Goal: Task Accomplishment & Management: Complete application form

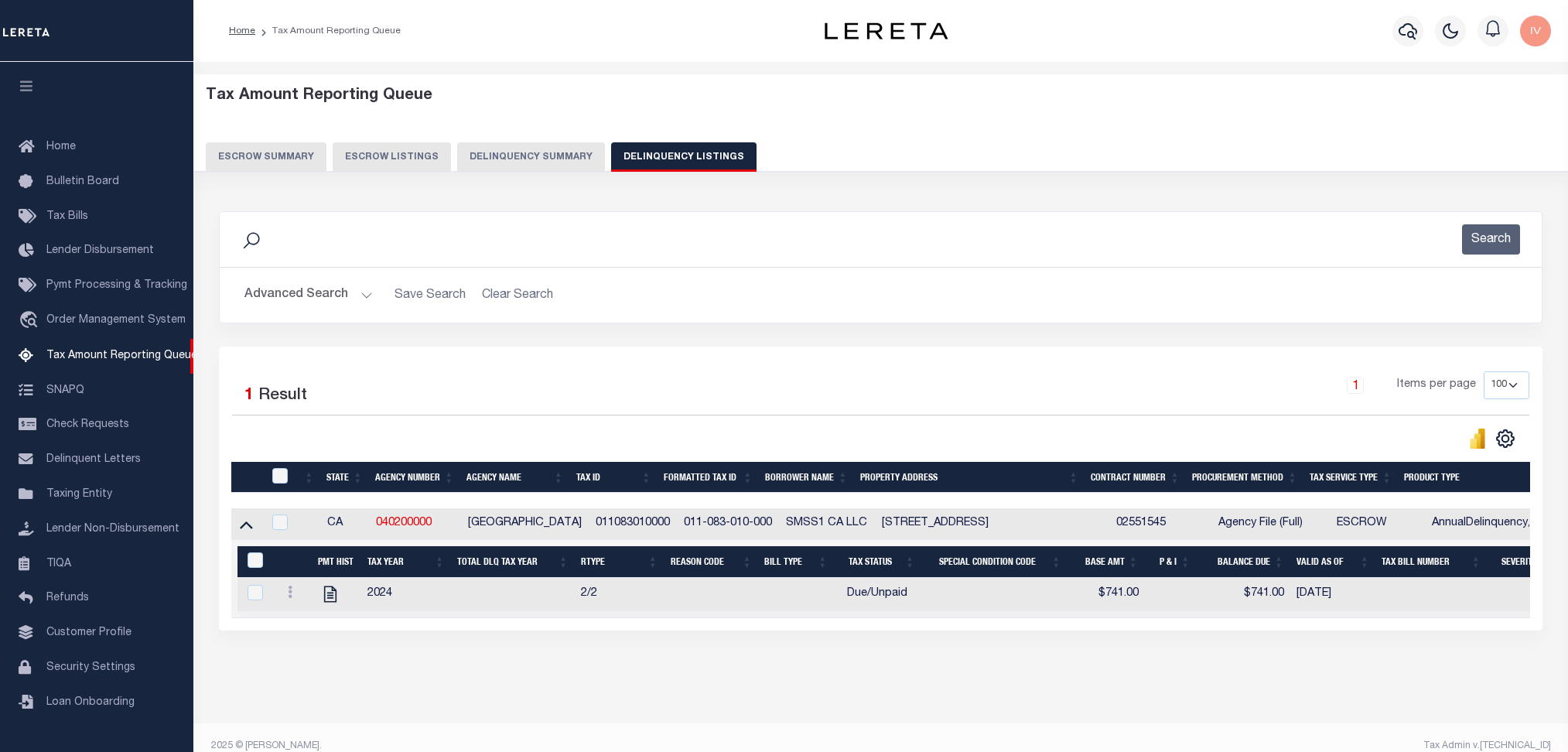
select select "100"
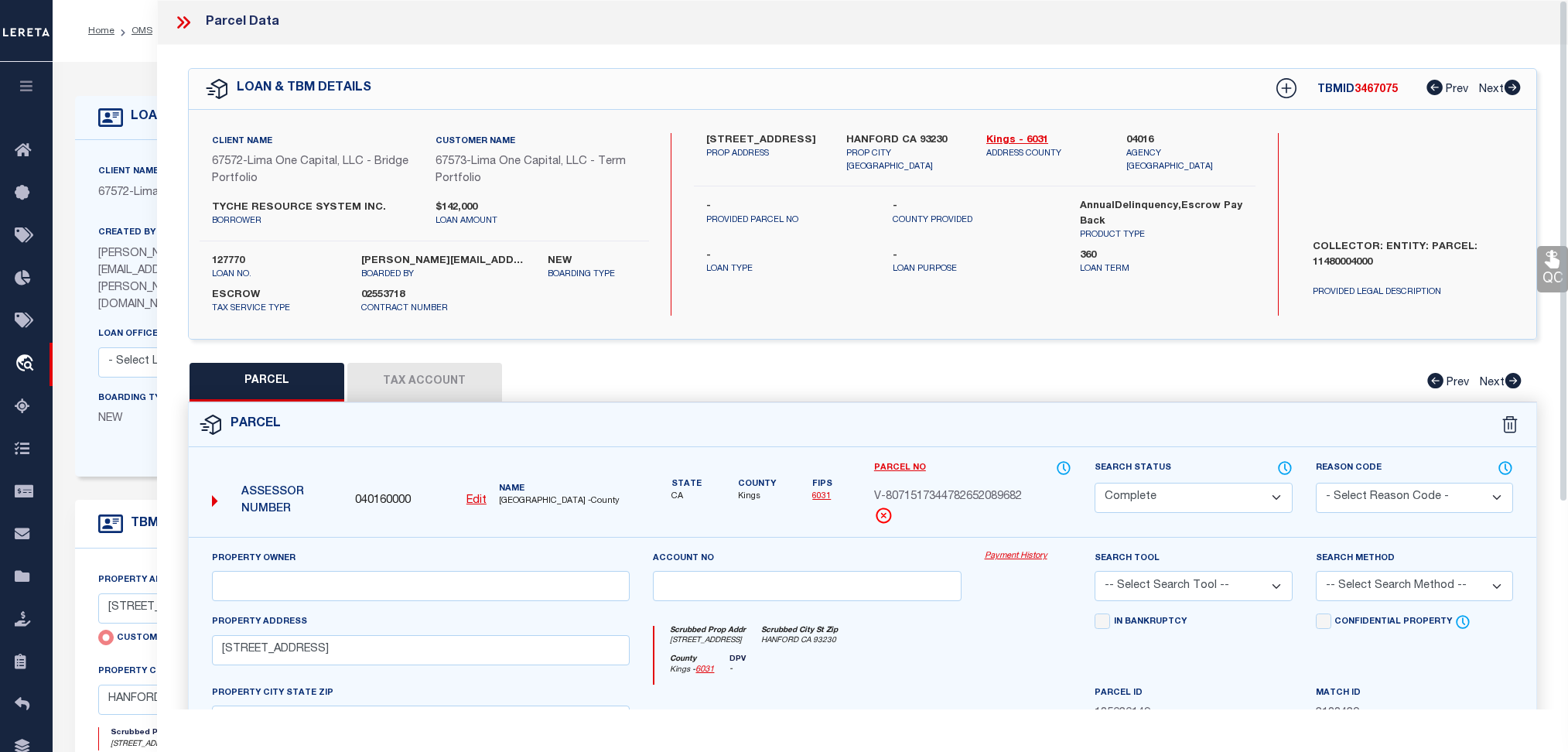
select select "200"
select select "CP"
select select "Escrow"
click at [133, 18] on ol "Home OMS Detail" at bounding box center [141, 31] width 130 height 33
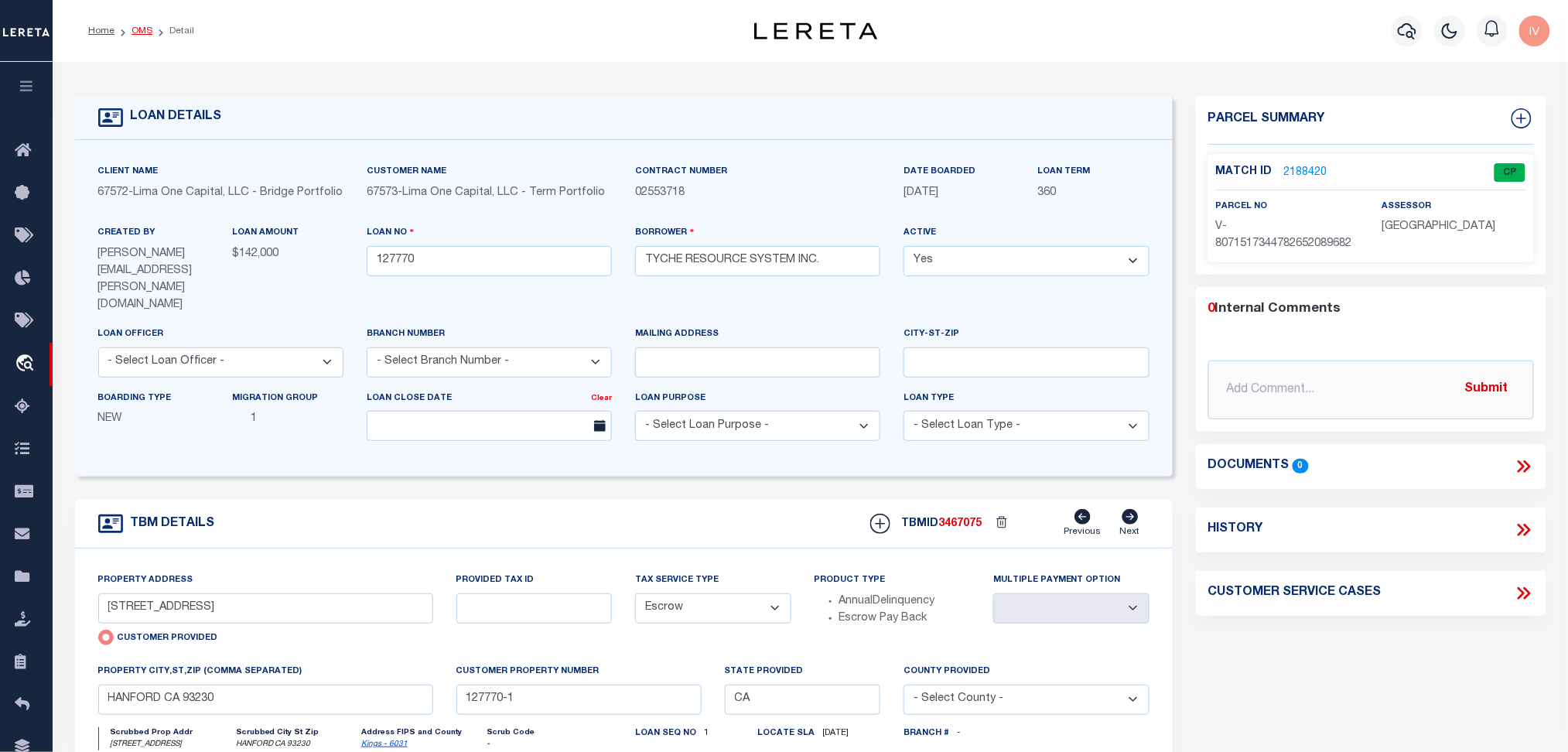
click at [134, 28] on link "OMS" at bounding box center [141, 31] width 21 height 9
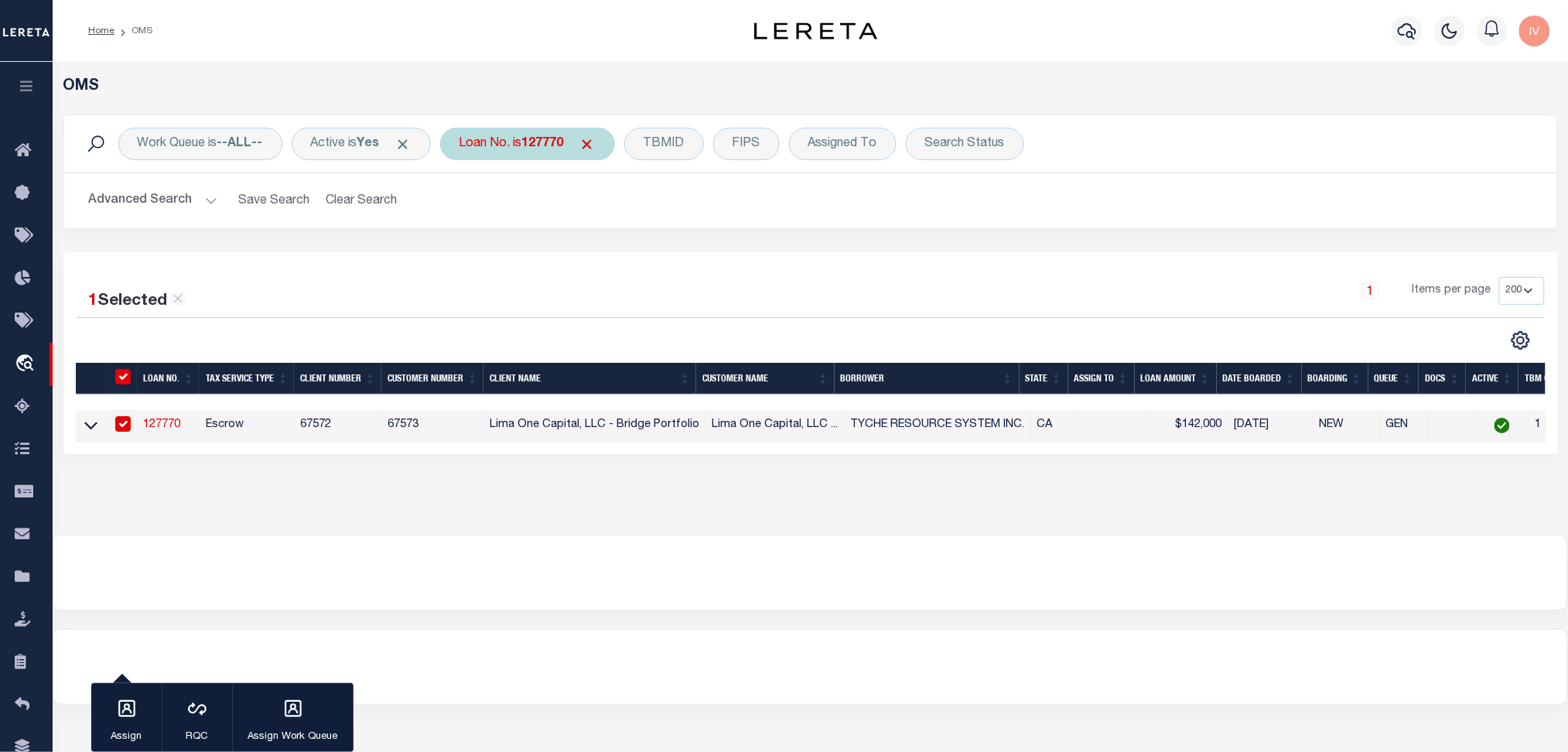
click at [478, 136] on div "Loan No. is 127770" at bounding box center [527, 144] width 175 height 33
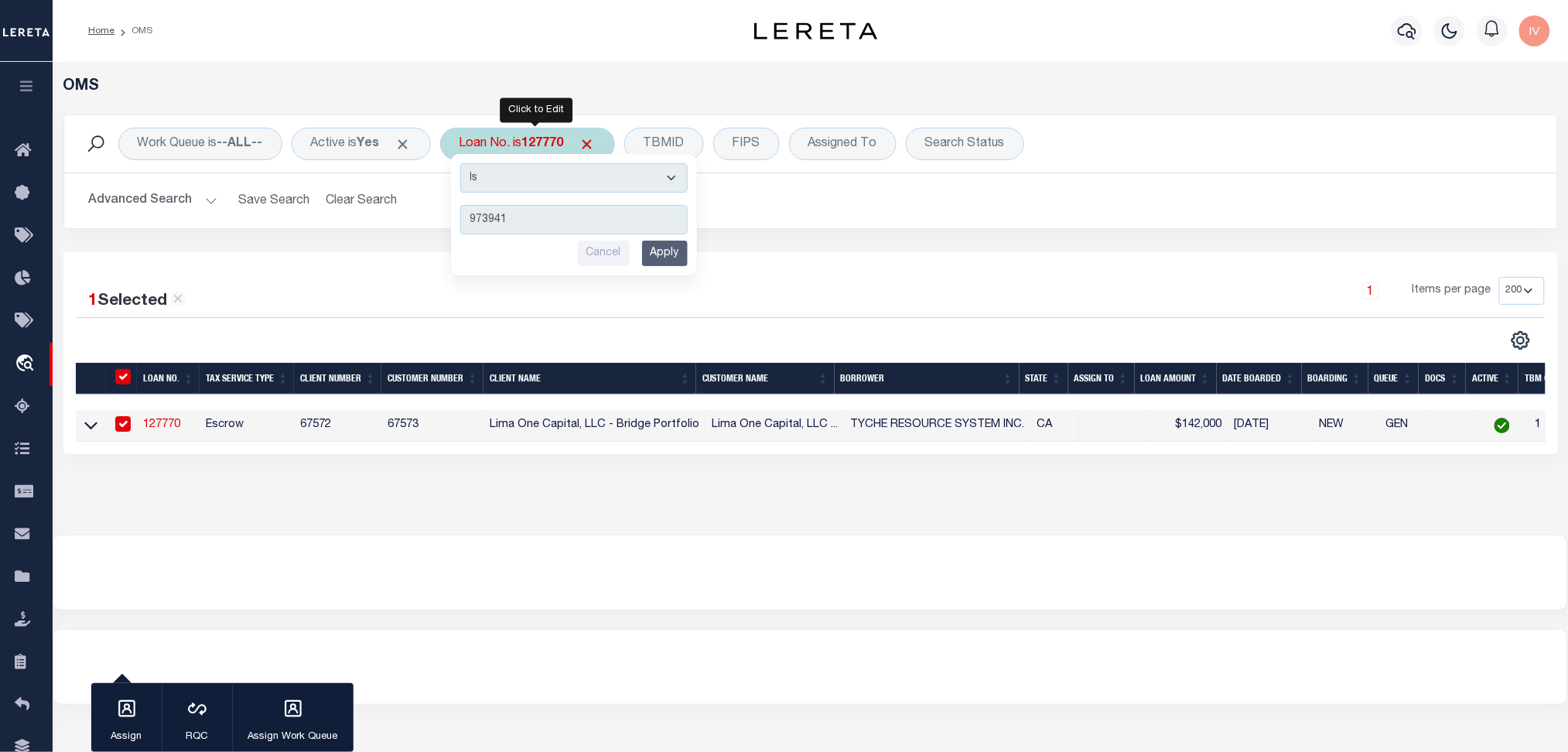
type input "973941"
click at [669, 252] on input "Apply" at bounding box center [665, 253] width 46 height 26
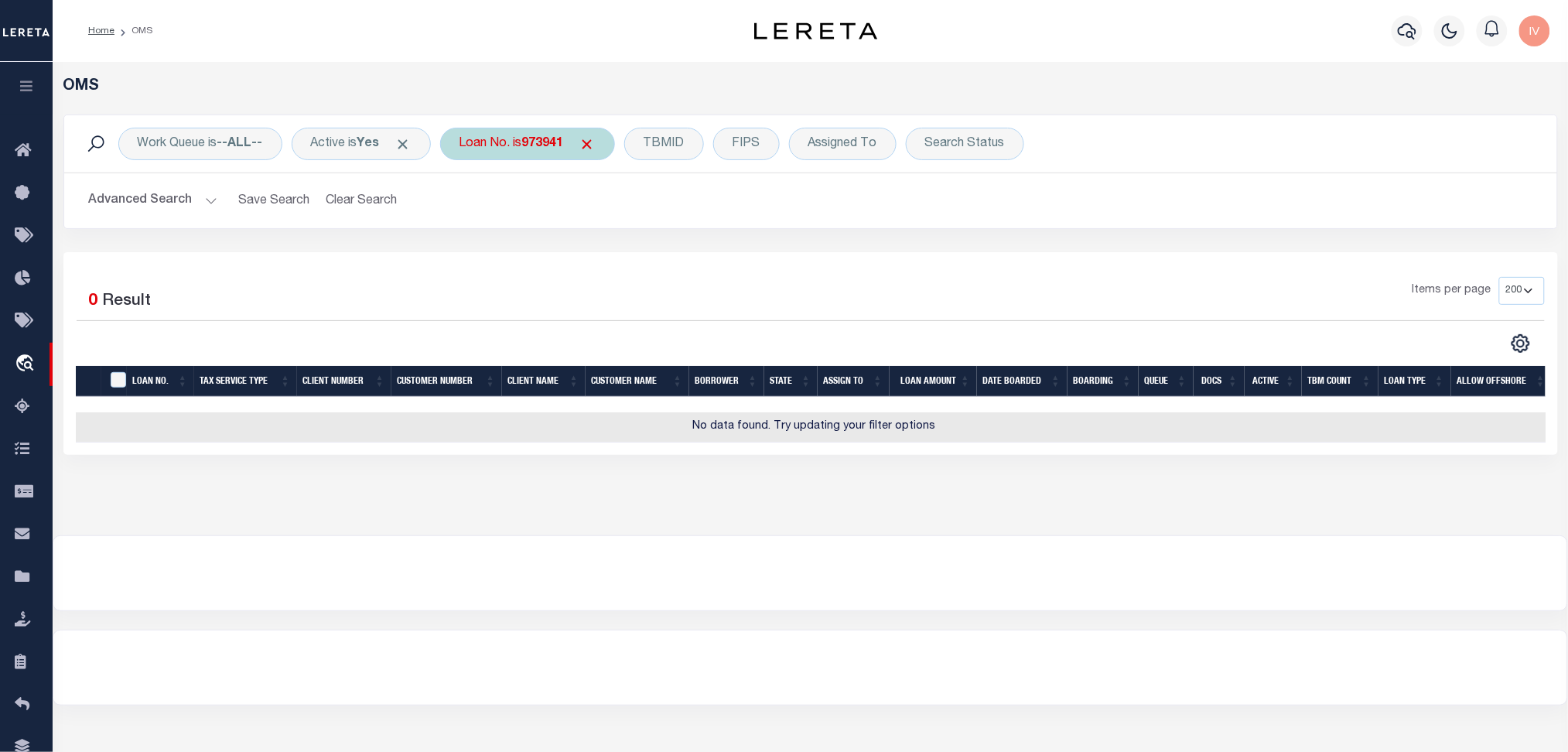
click at [537, 153] on div "Loan No. is 973941" at bounding box center [527, 144] width 175 height 33
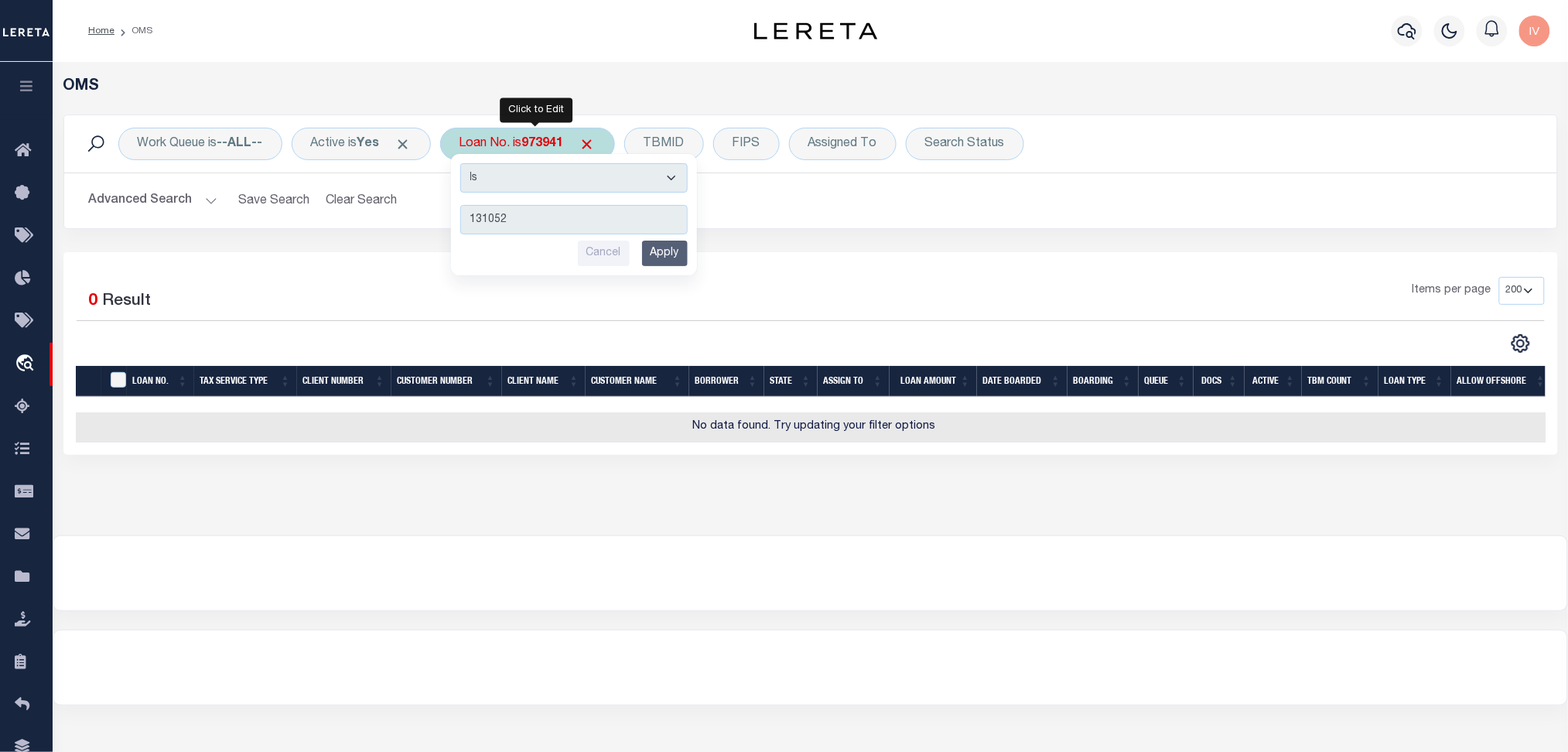
type input "131052"
click at [673, 260] on input "Apply" at bounding box center [665, 253] width 46 height 26
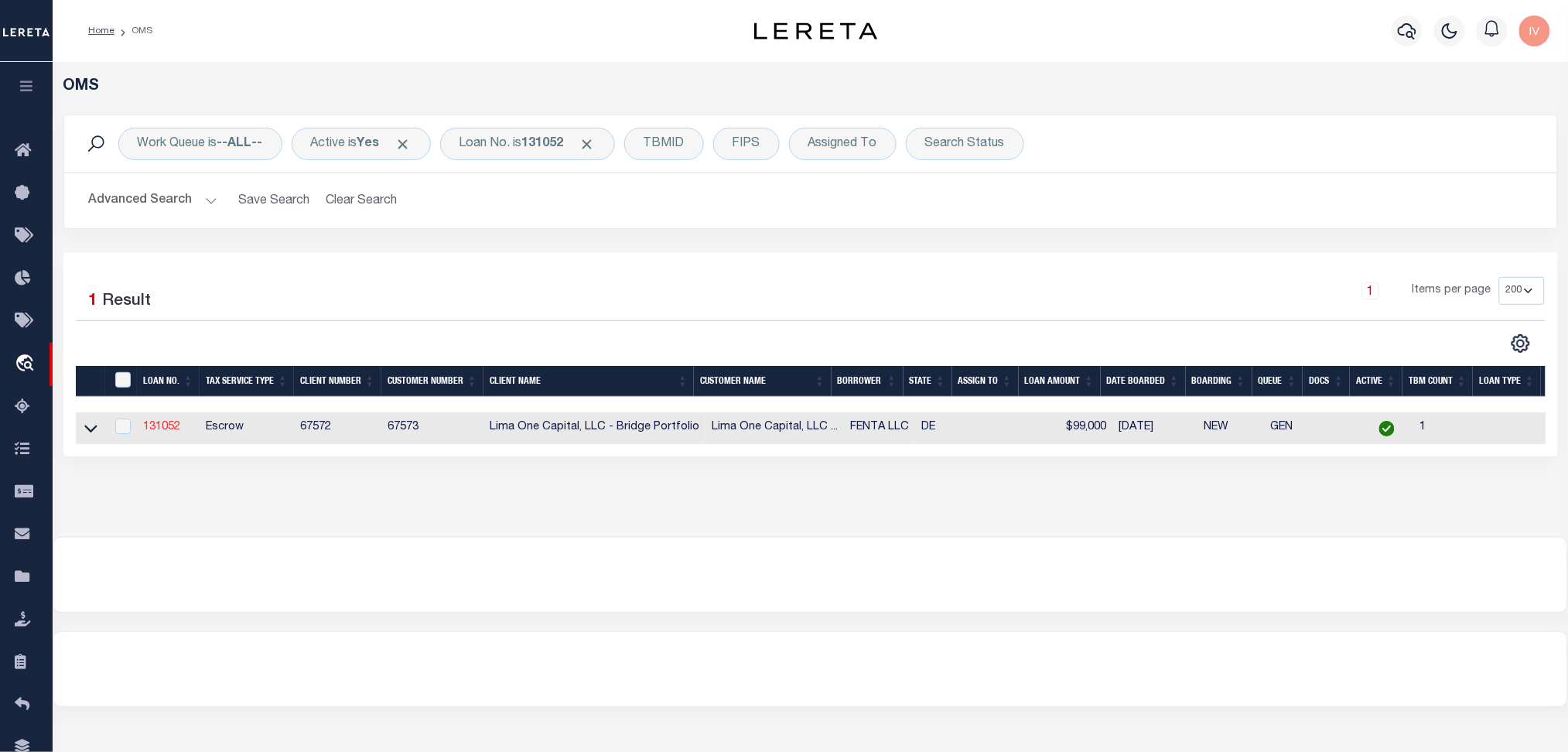
click at [154, 428] on link "131052" at bounding box center [162, 427] width 37 height 11
type input "131052"
type input "FENTA LLC"
select select
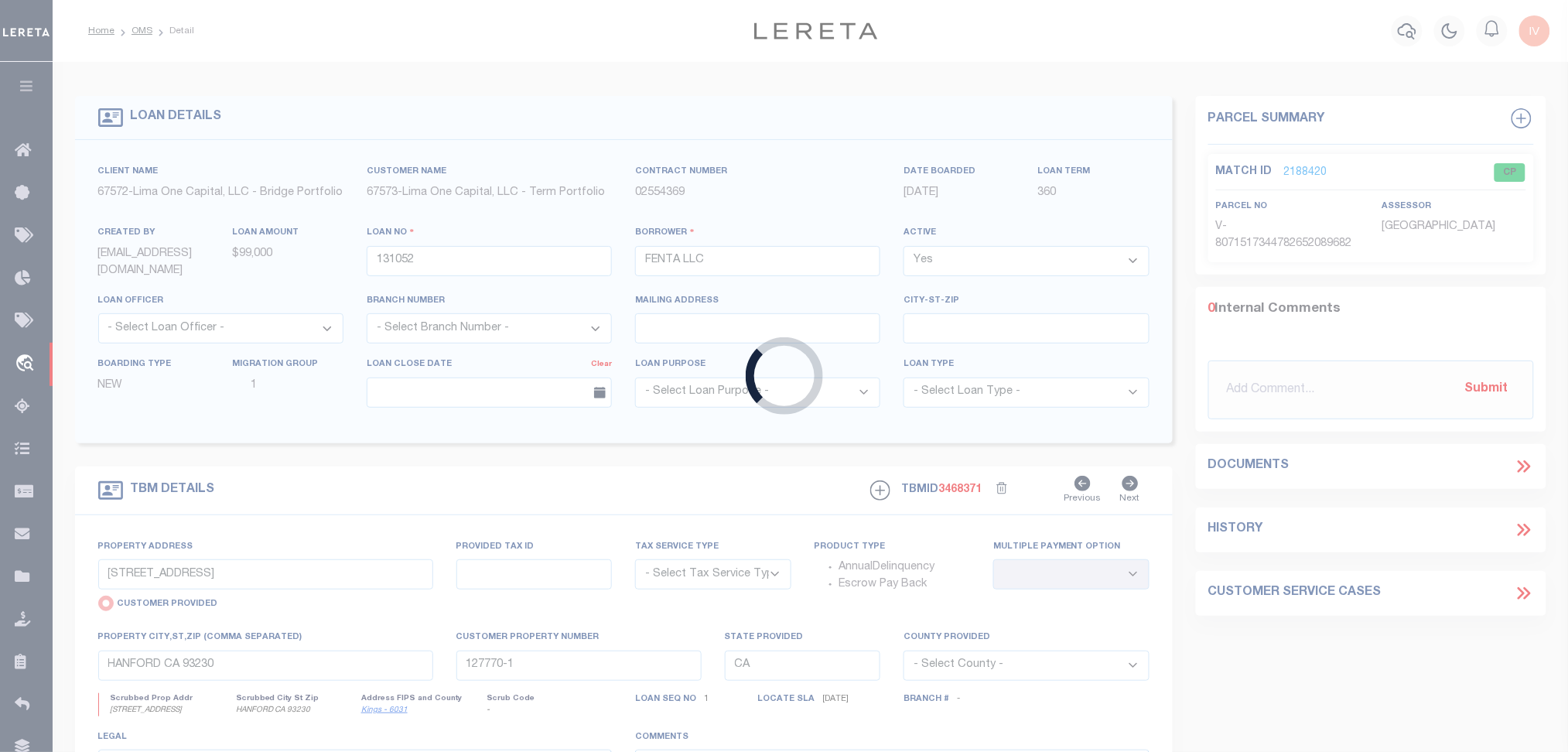
type input "30 THORN LN"
select select "Escrow"
select select
type input "NEW CASTLE DE 19720"
type input "131052-1"
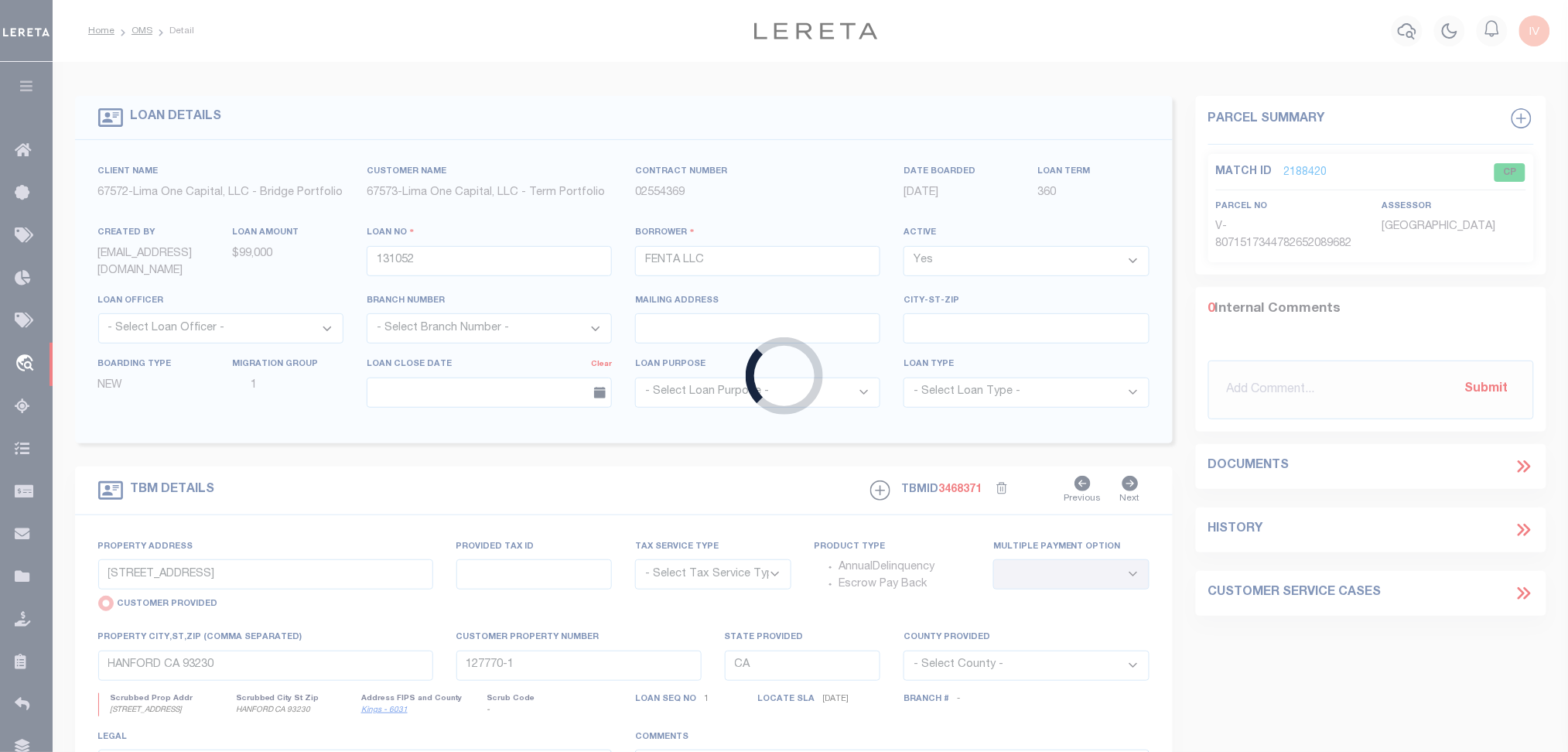
type input "DE"
type textarea "COLLECTOR: ENTITY: PARCEL: 1001020341"
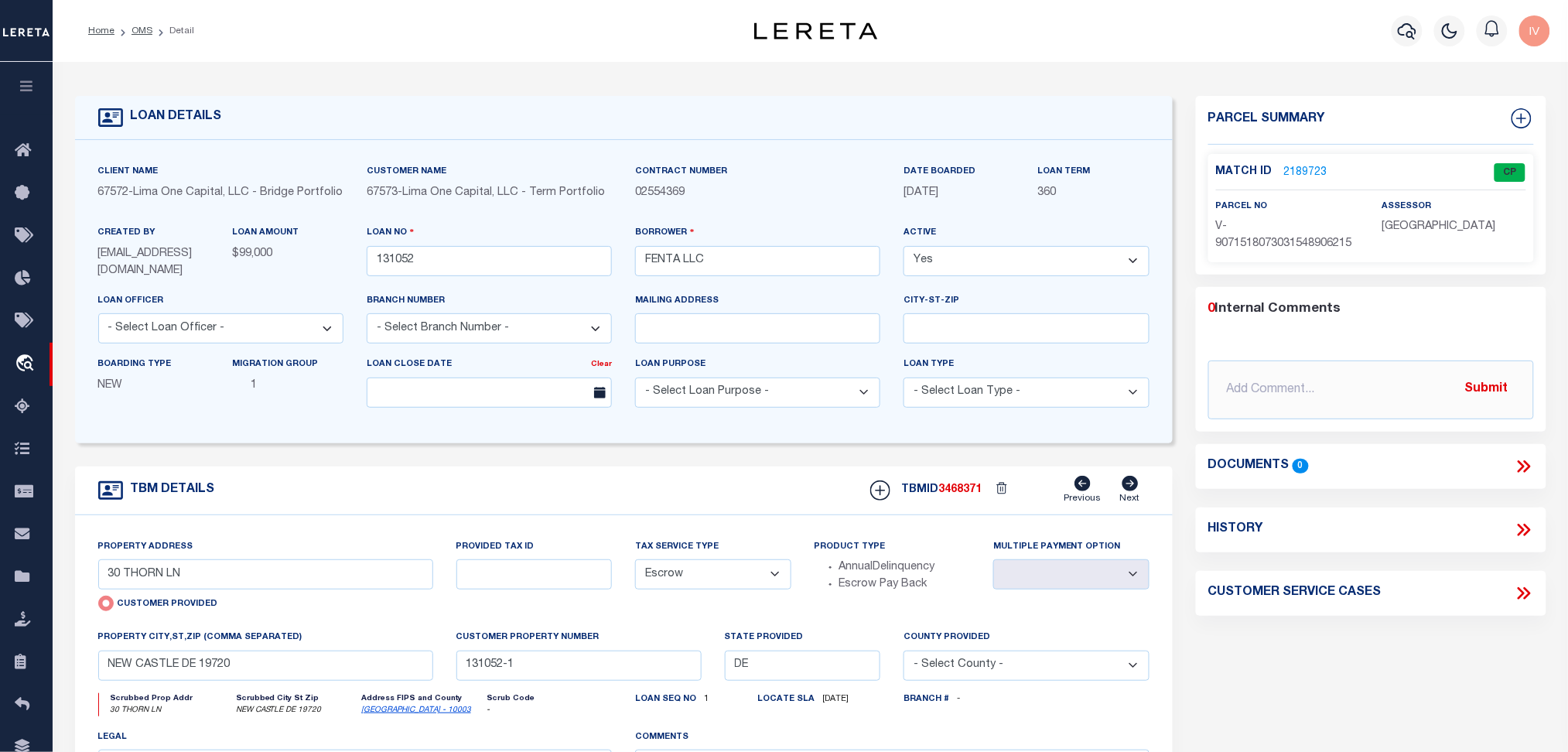
click at [1309, 165] on link "2189723" at bounding box center [1306, 172] width 43 height 16
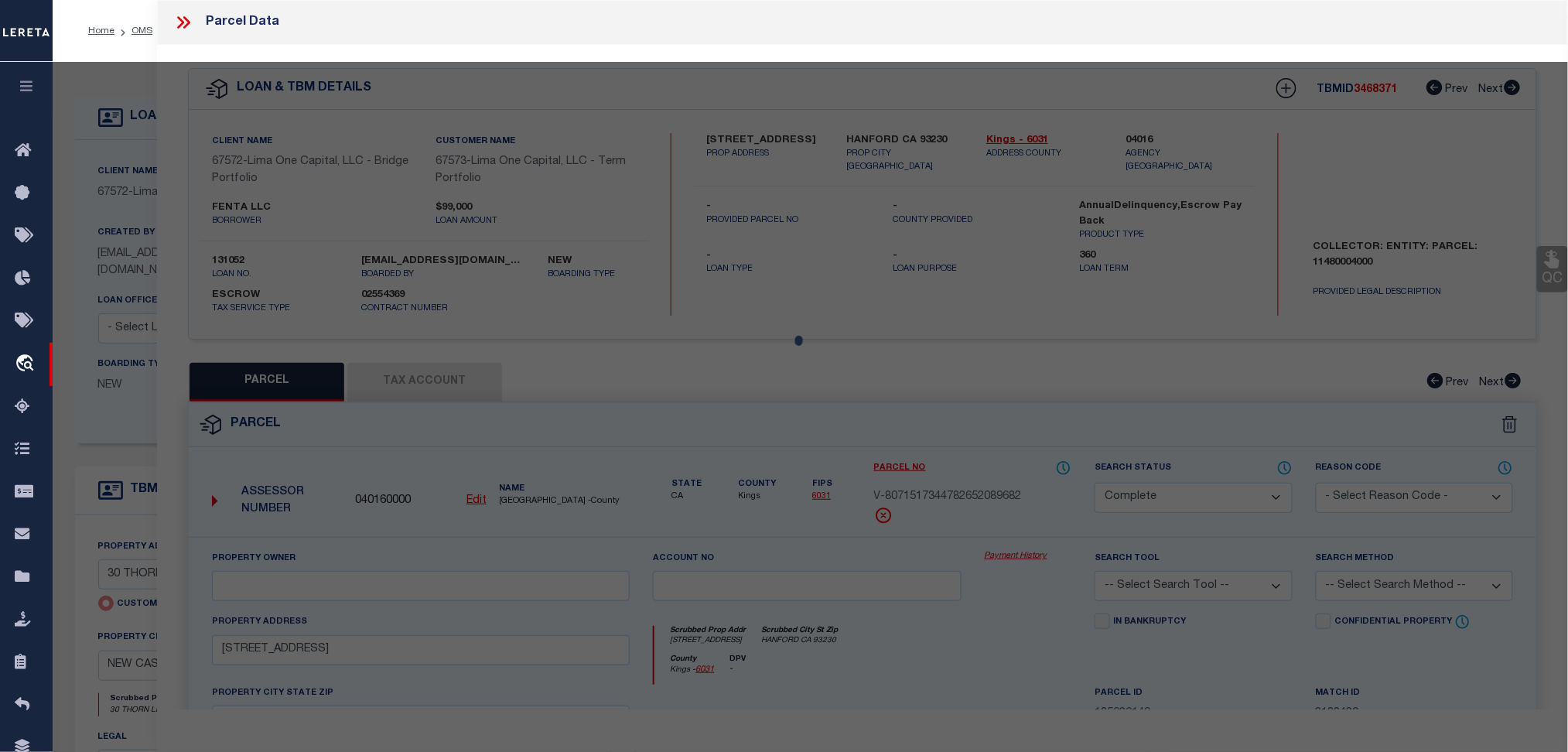
select select "AS"
checkbox input "false"
select select "CP"
type input "30 THORN LN"
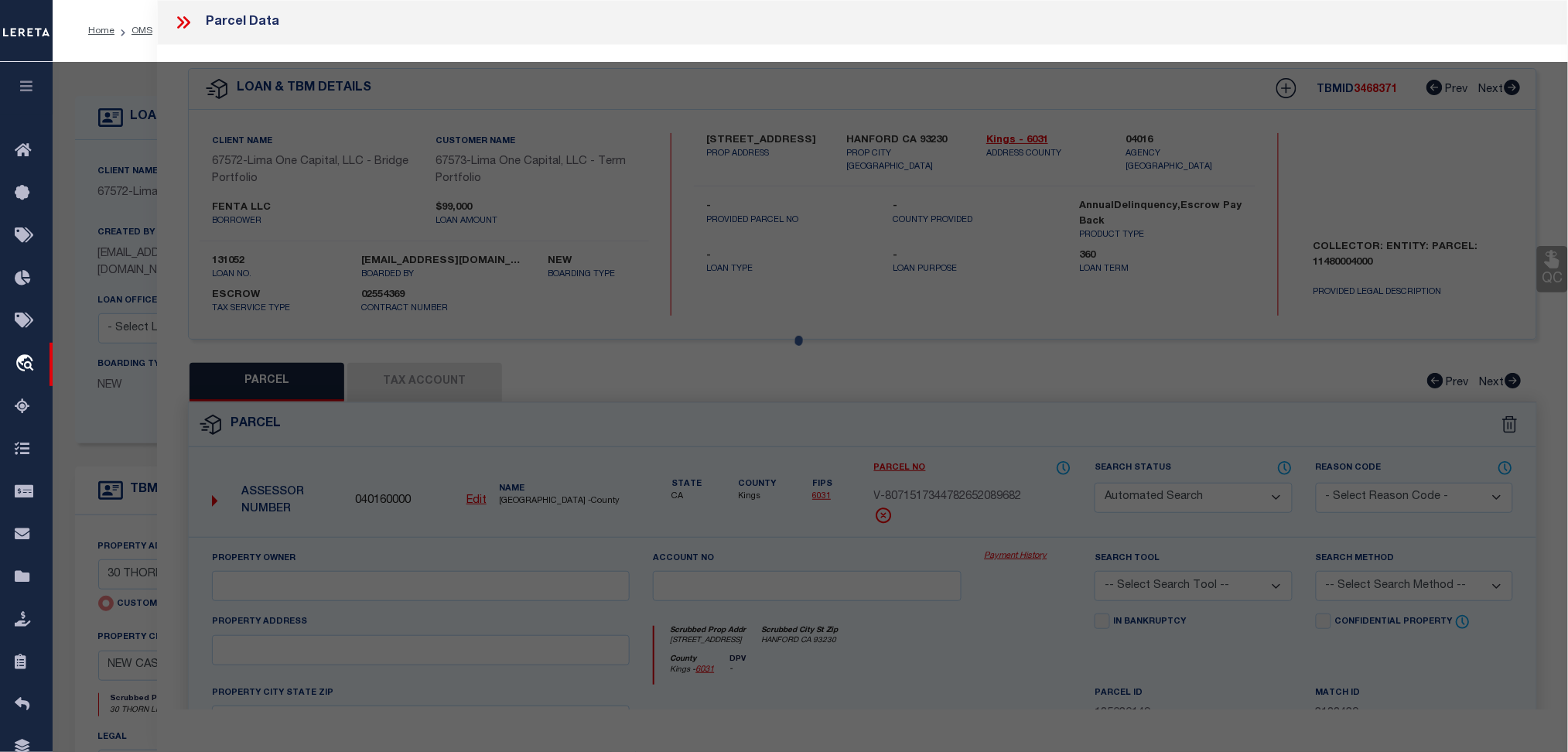
type input "NEW CASTLE DE 19720"
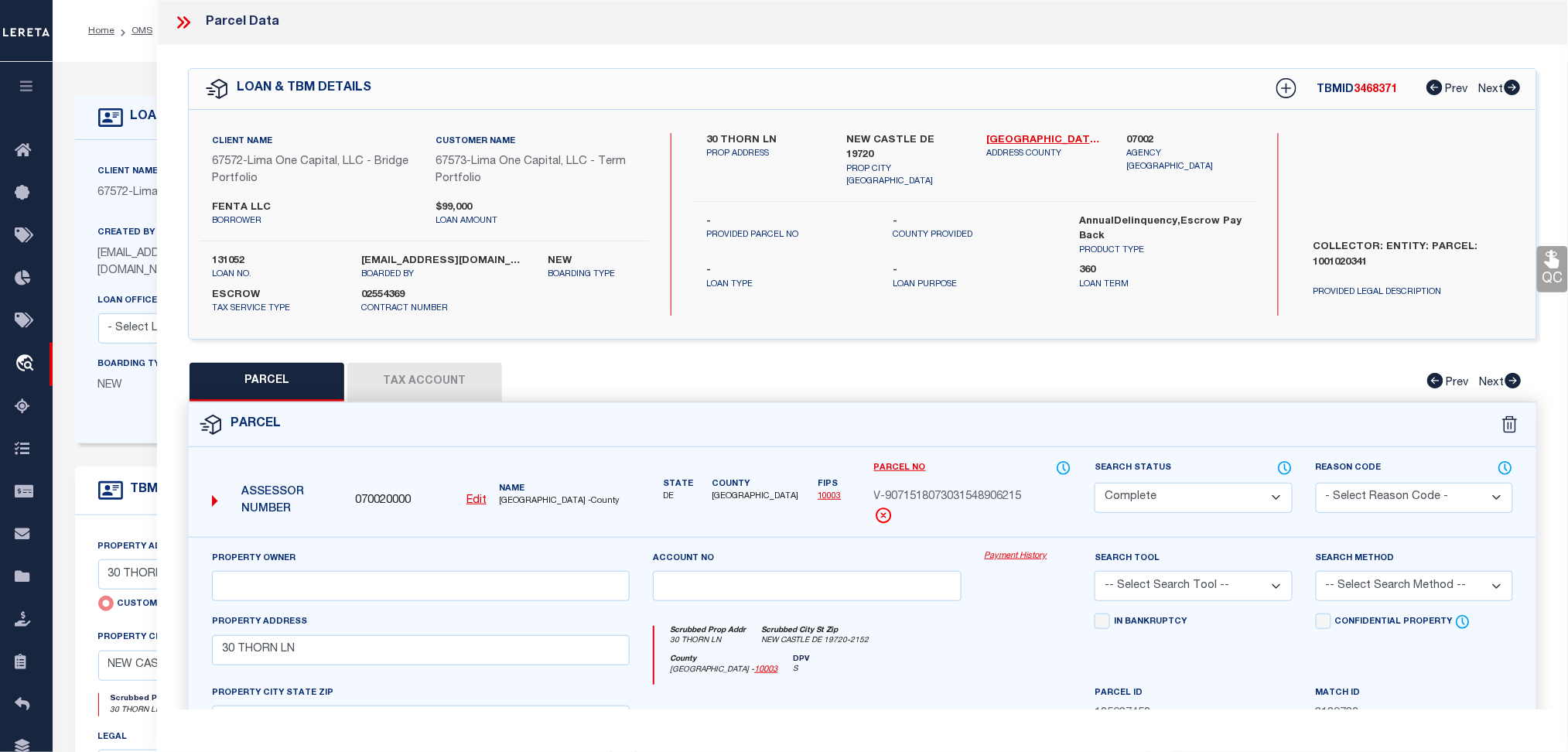
click at [141, 252] on div "Created By GDominguez@lereta.net" at bounding box center [154, 252] width 111 height 55
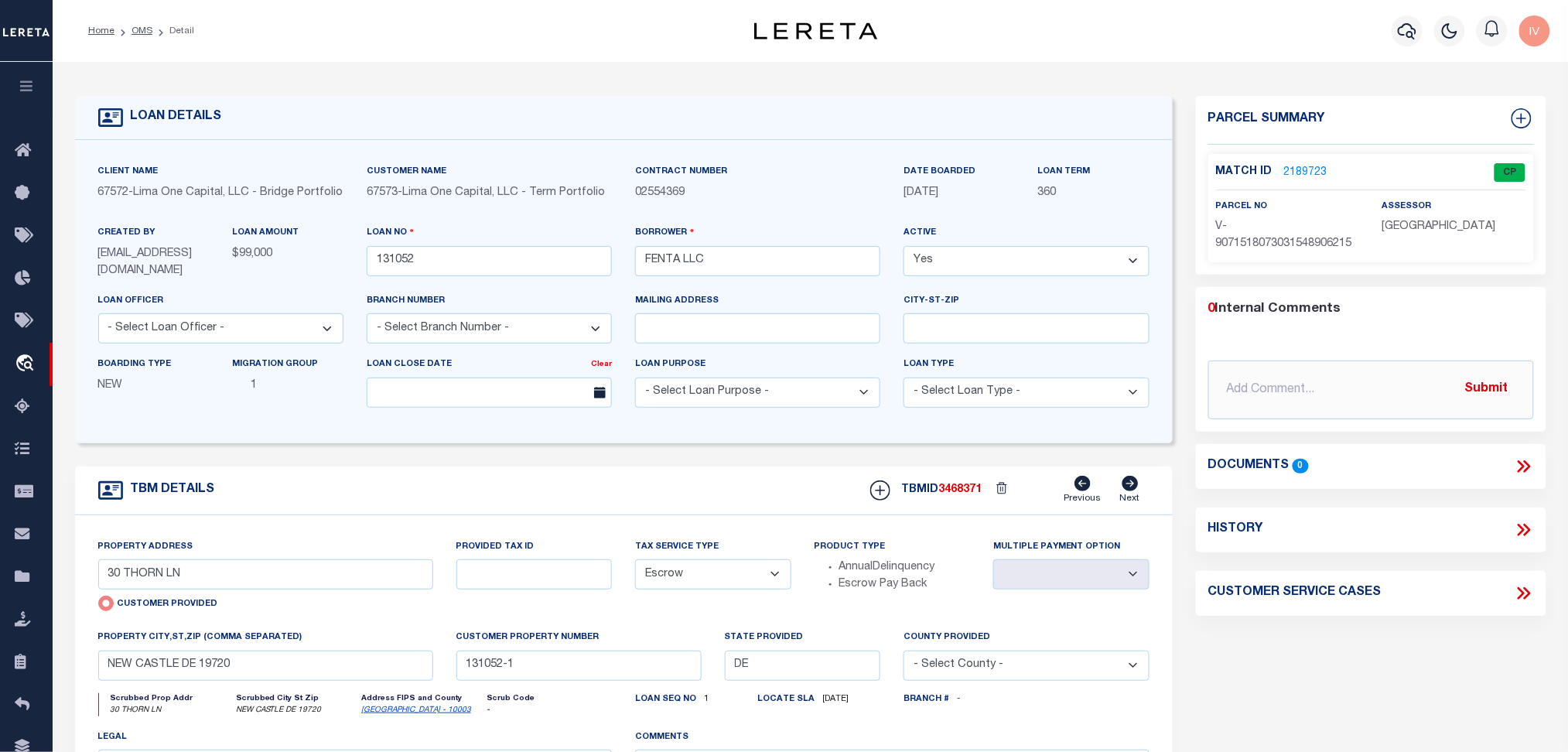
click at [1299, 174] on link "2189723" at bounding box center [1306, 172] width 43 height 16
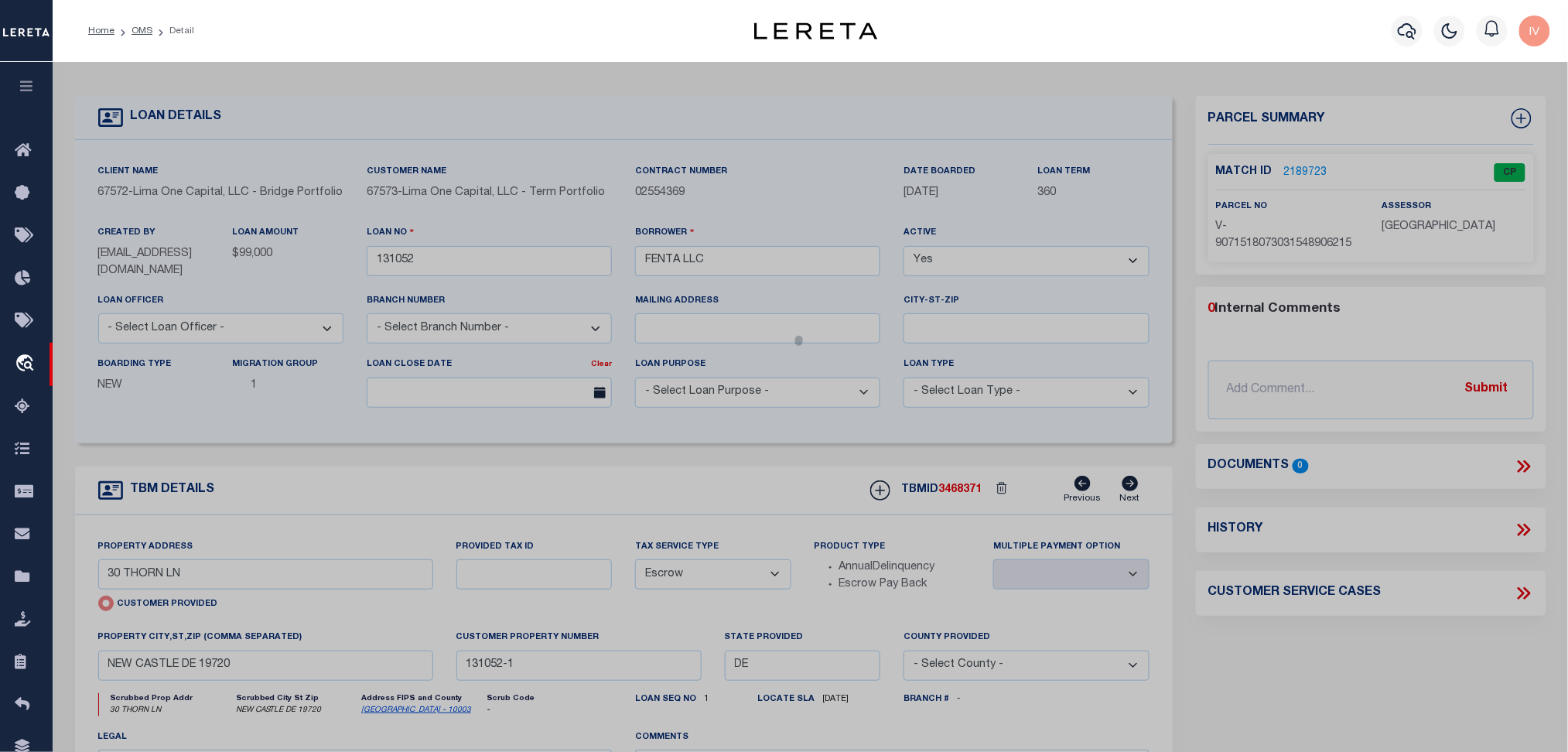
select select "AS"
checkbox input "false"
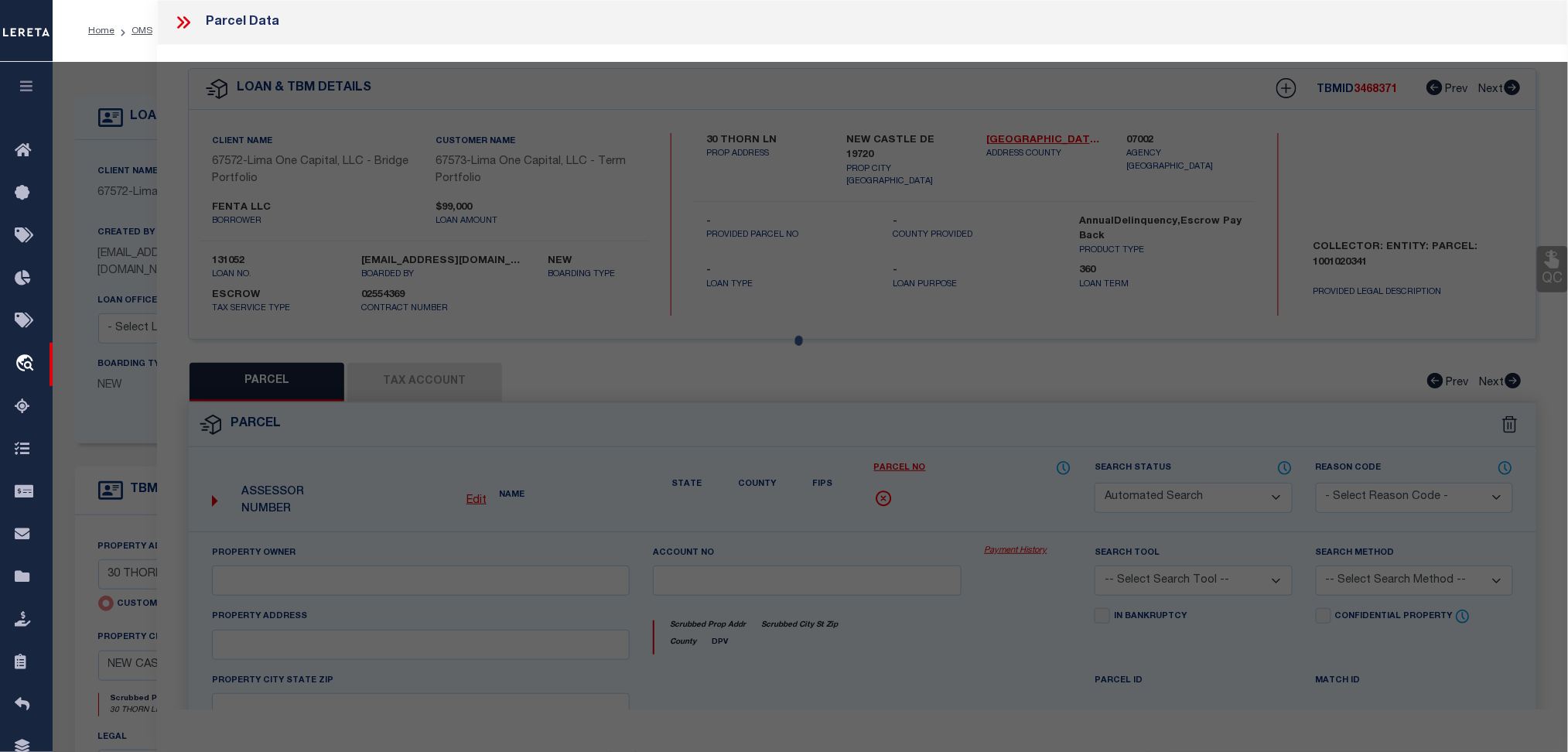
select select "CP"
type input "30 THORN LN"
type input "NEW CASTLE DE 19720"
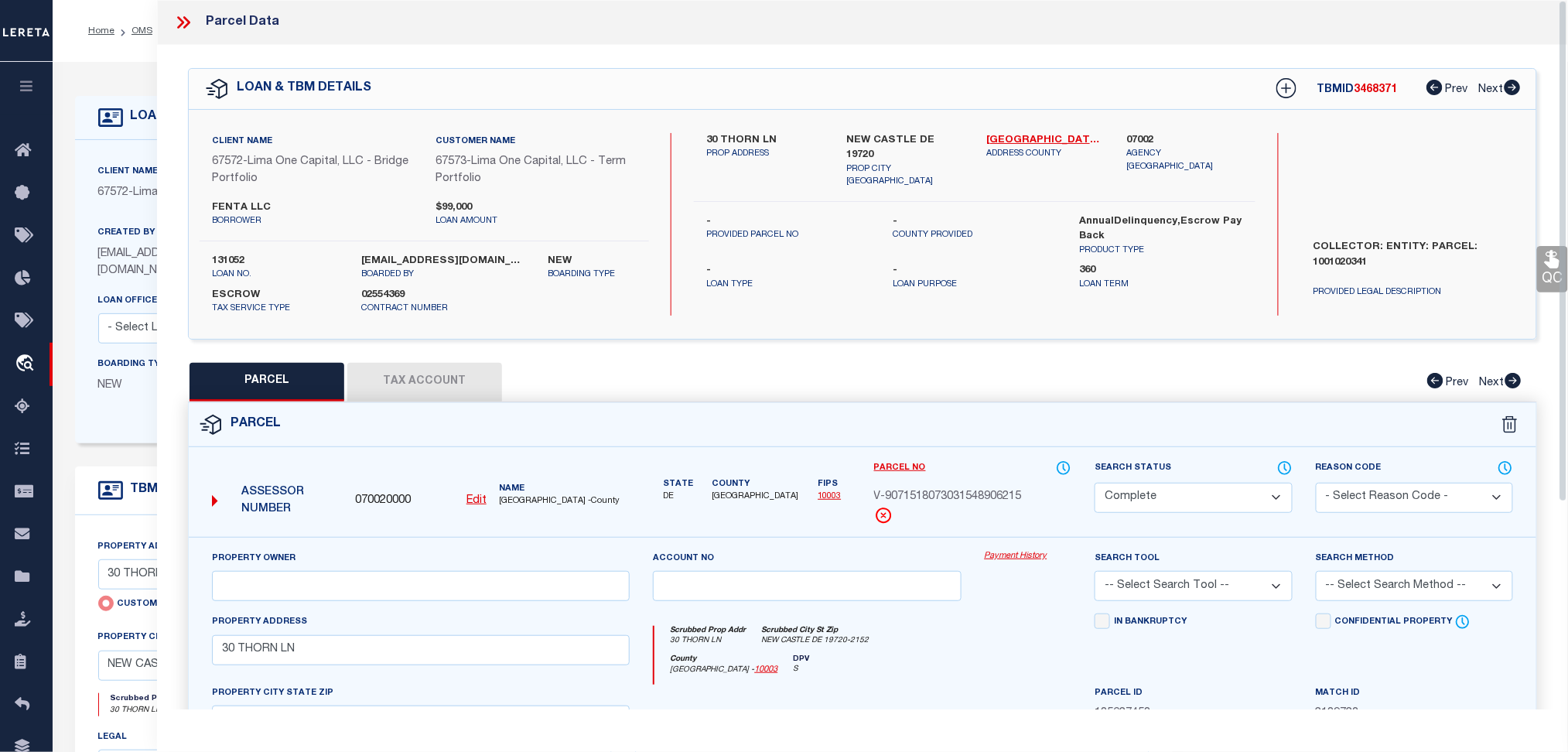
click at [152, 25] on li "Detail" at bounding box center [173, 31] width 42 height 14
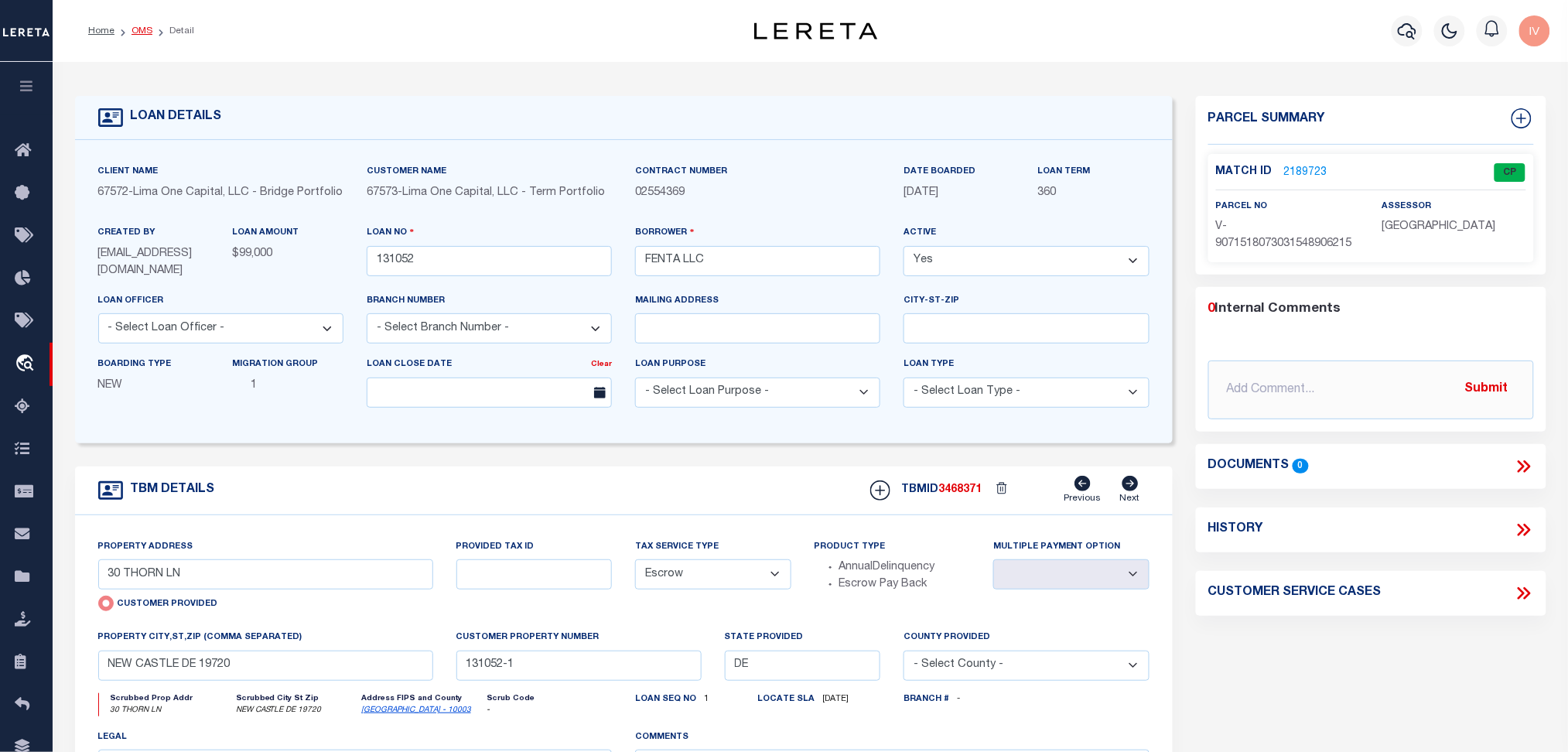
click at [143, 27] on link "OMS" at bounding box center [141, 31] width 21 height 9
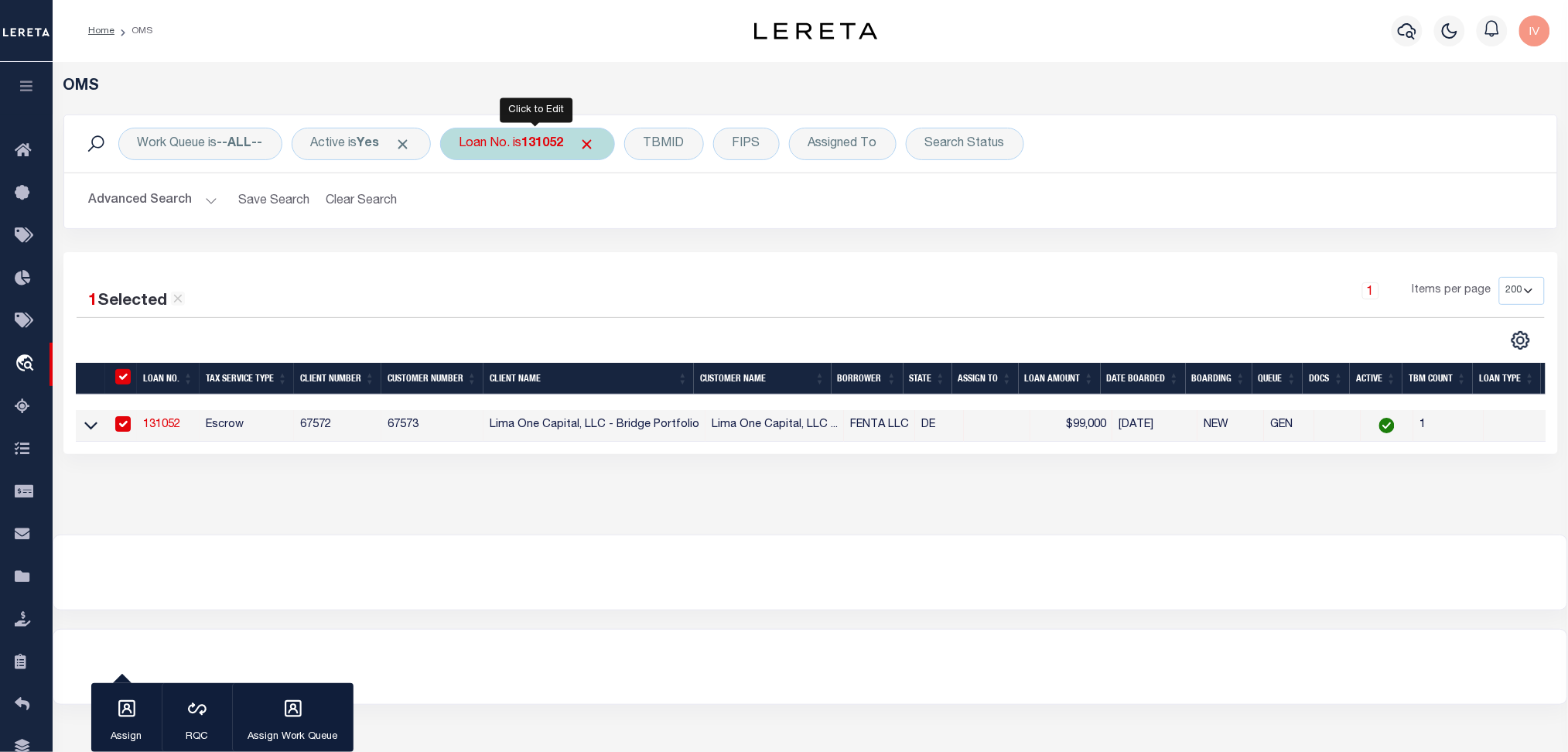
click at [543, 148] on b "131052" at bounding box center [543, 144] width 42 height 12
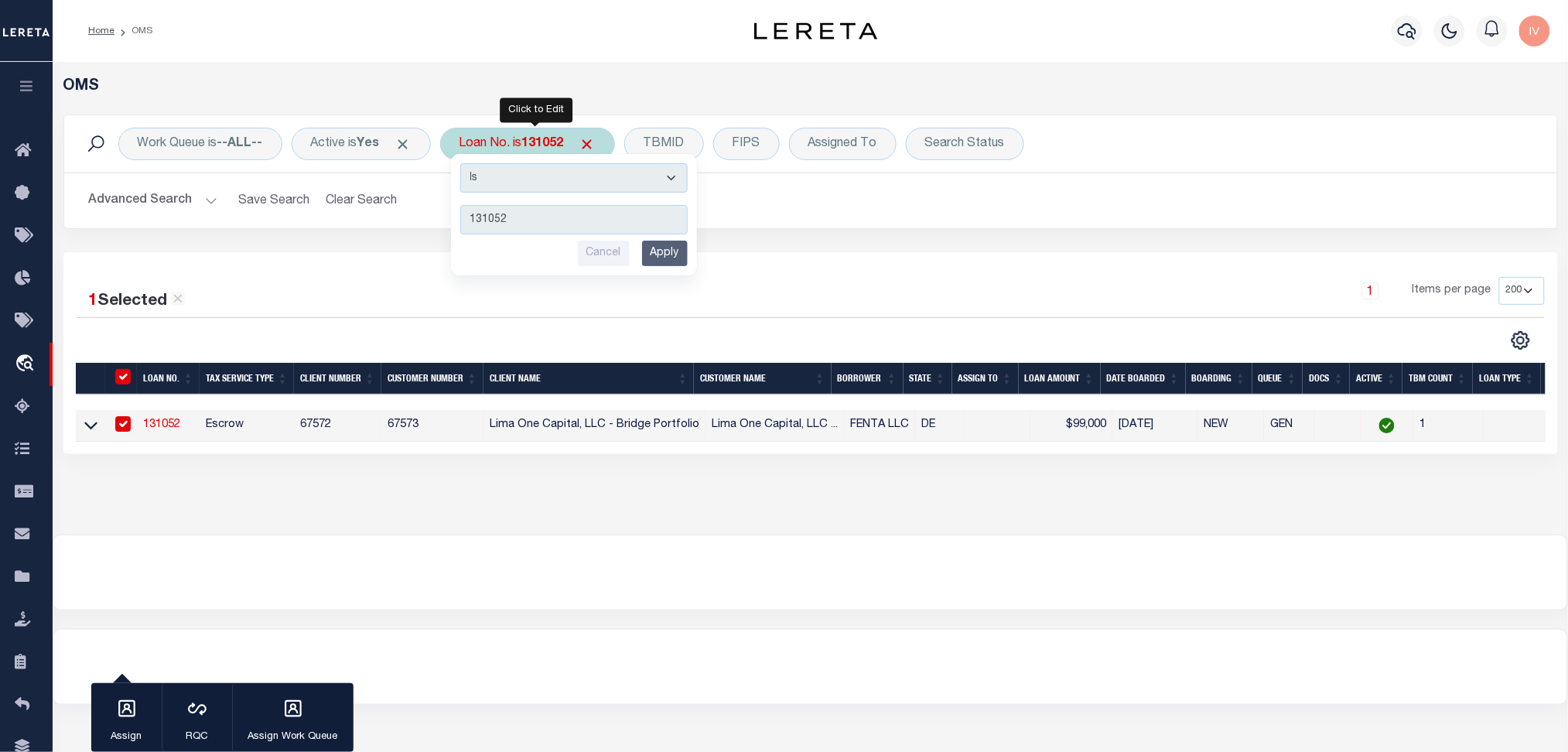
type input "ML4580"
click at [670, 252] on input "Apply" at bounding box center [665, 253] width 46 height 26
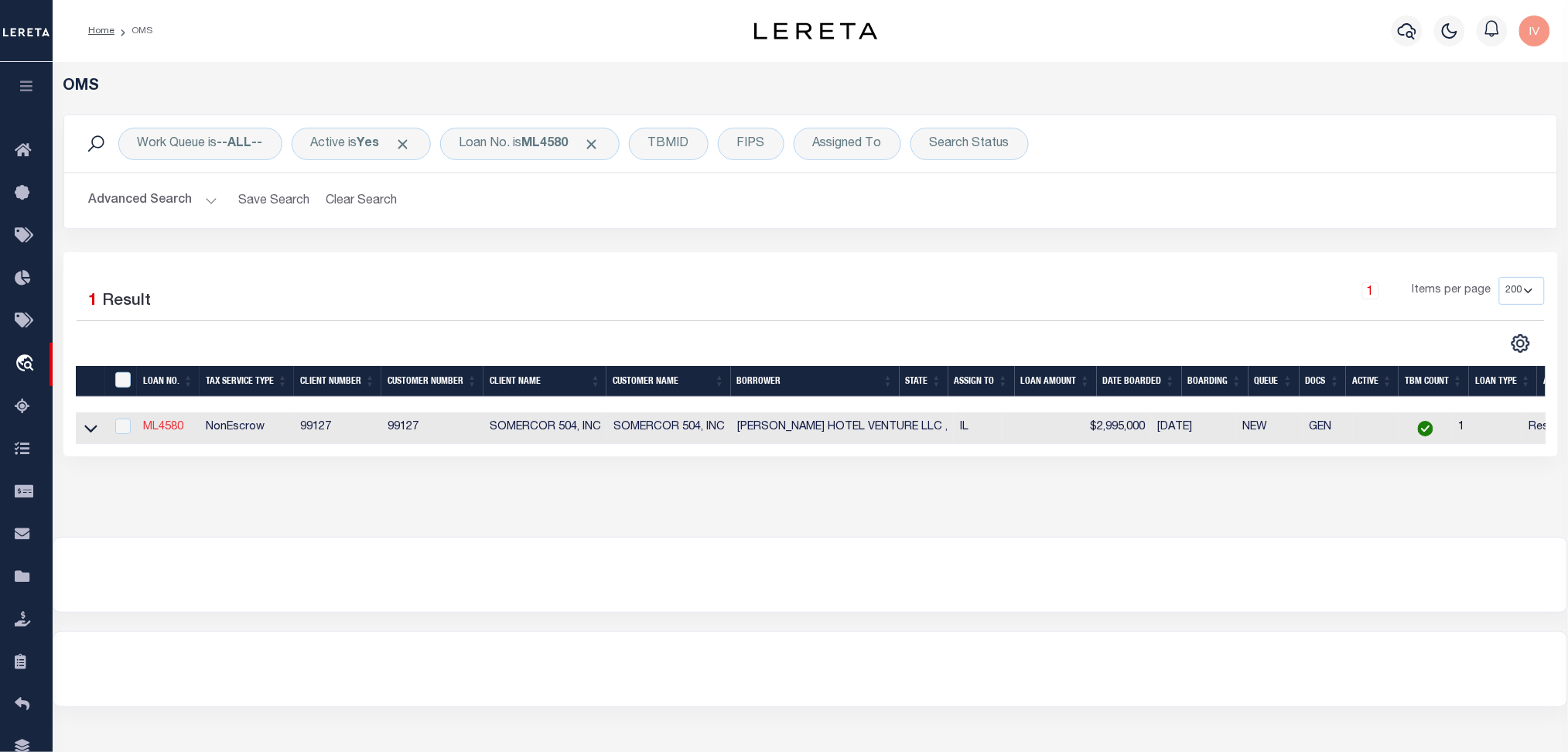
click at [170, 425] on link "ML4580" at bounding box center [163, 427] width 40 height 11
type input "ML4580"
type input "UMIYA HOTEL VENTURE LLC ,"
type input "1521 RIVERBOAT CENTER DR"
type input "JOLIET IL 60431-9431"
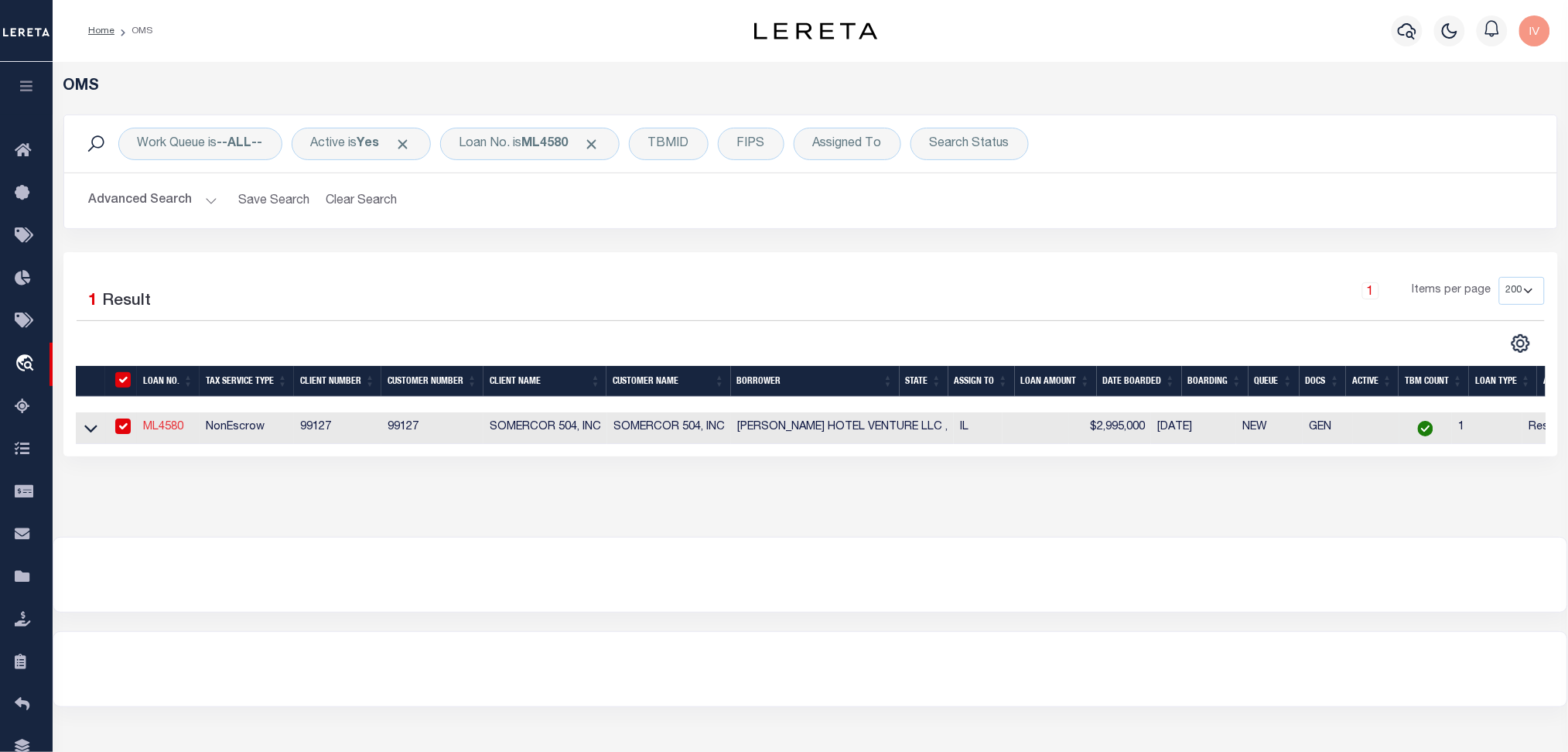
select select
select select "10"
select select
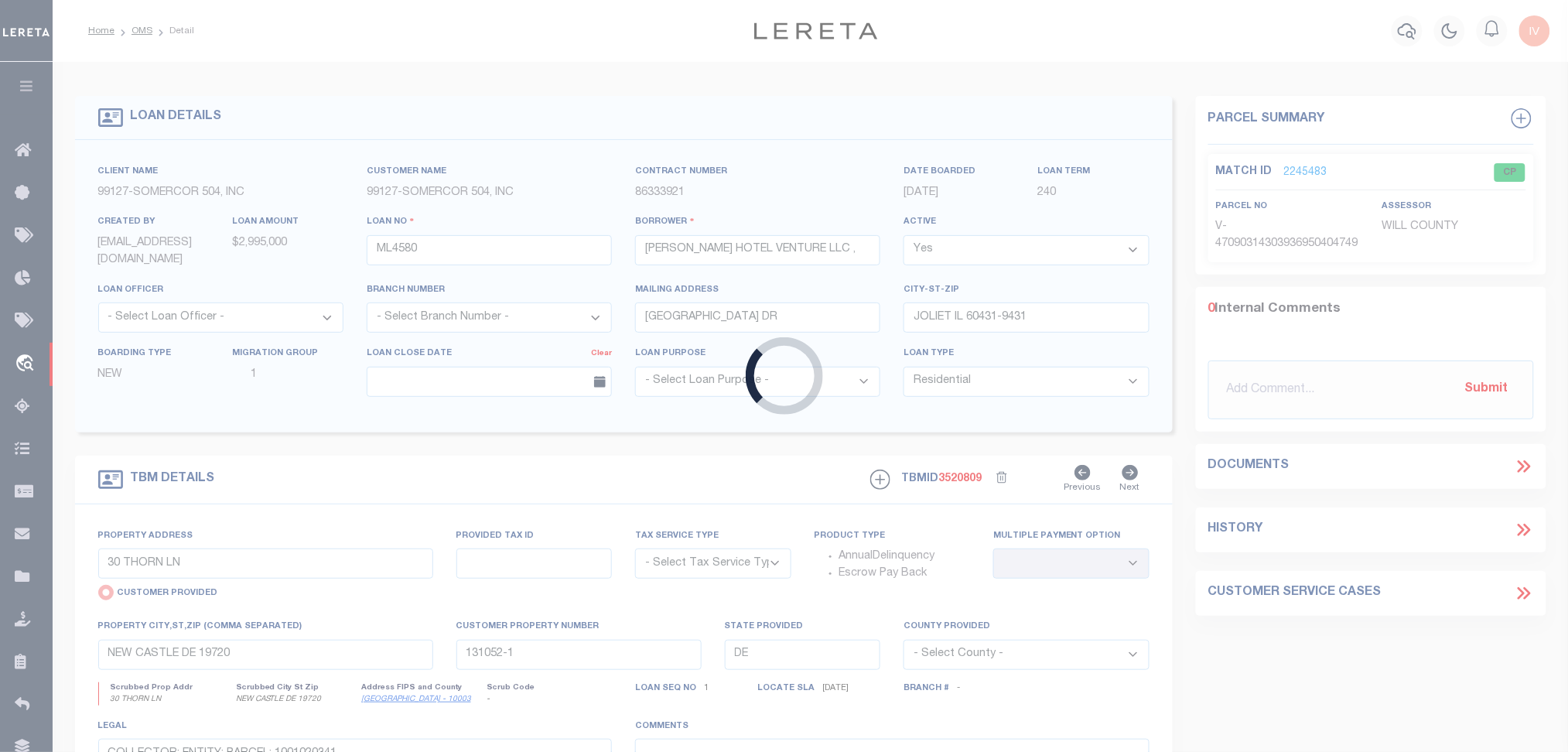
type input "1521 RIVERBOAT CENTER DR"
select select "NonEscrow"
select select
type input "JOLIET IL 604319341"
type input "ML4580"
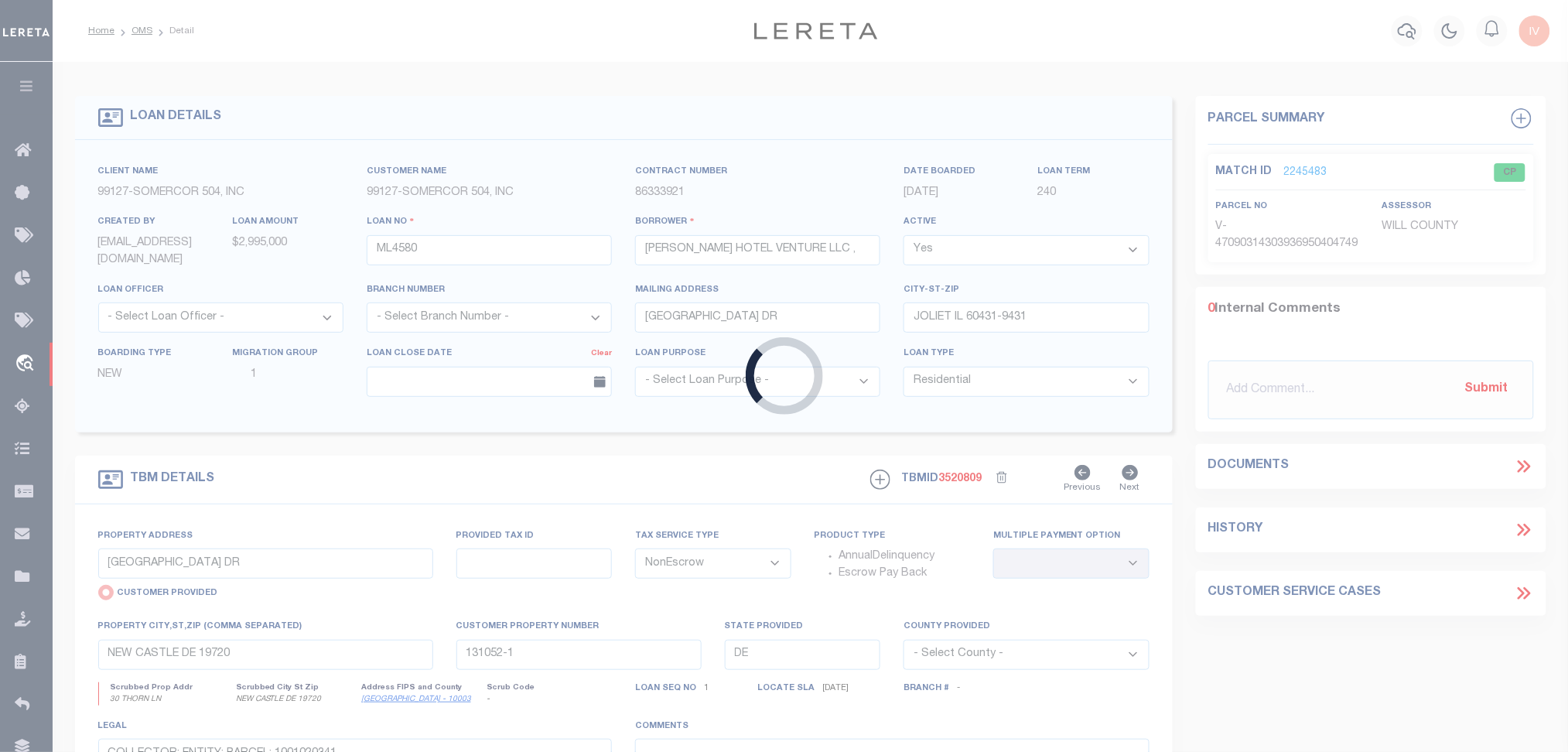
type input "IL"
type textarea "(SEE LEGAL IMAGE ON FILE)."
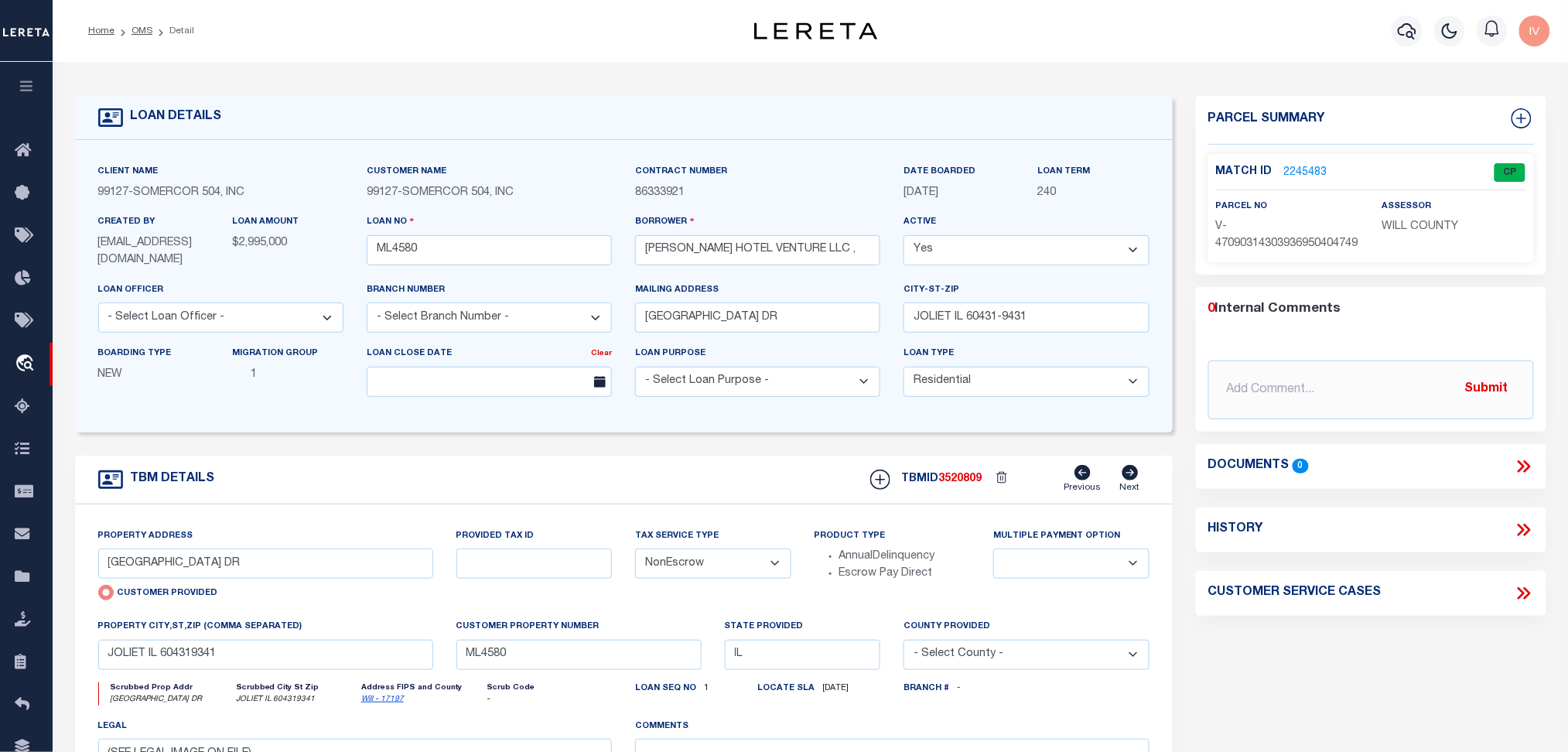
click at [1318, 178] on link "2245483" at bounding box center [1306, 172] width 43 height 16
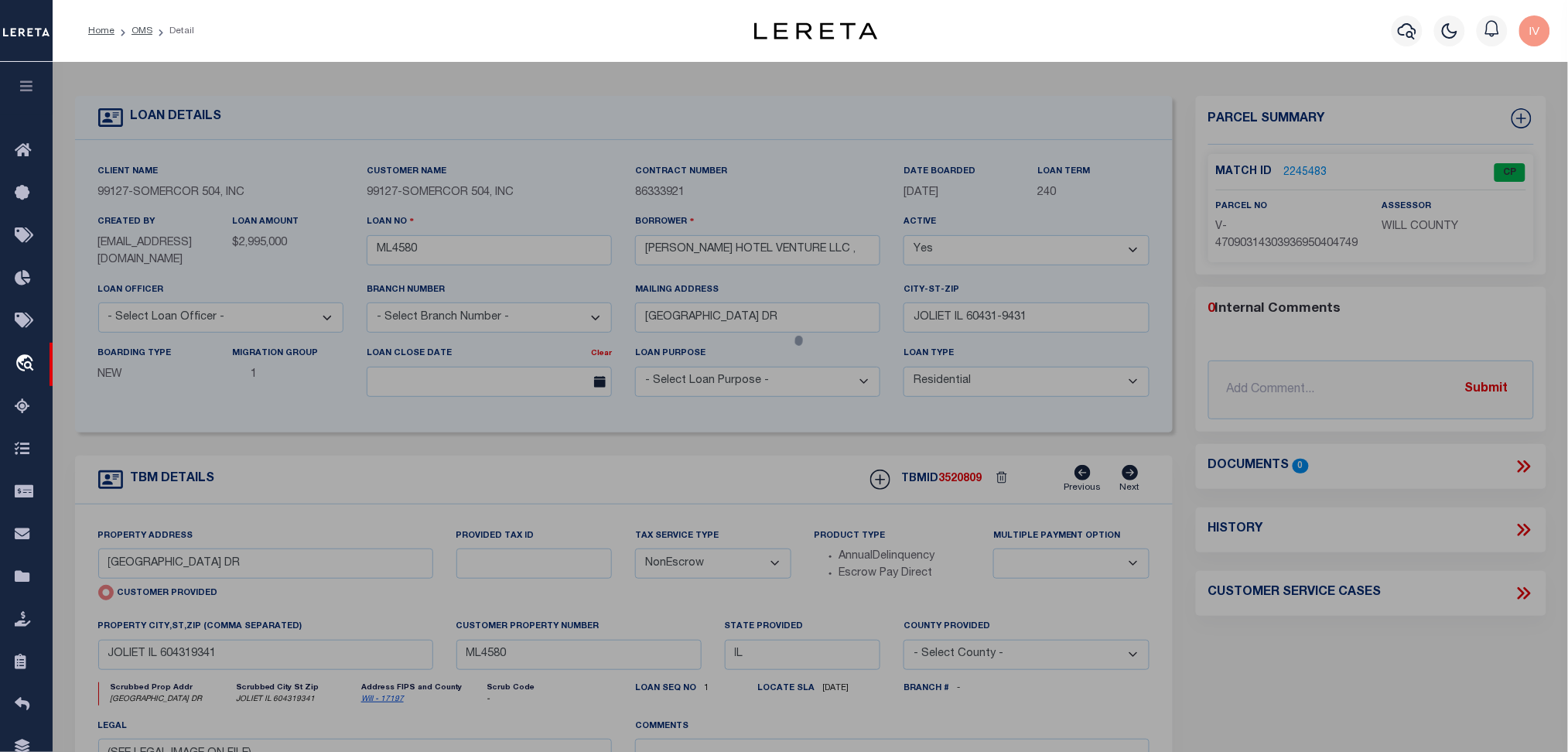
select select "AS"
checkbox input "false"
select select "CP"
type input "1521 RIVERBOAT CENTER DR"
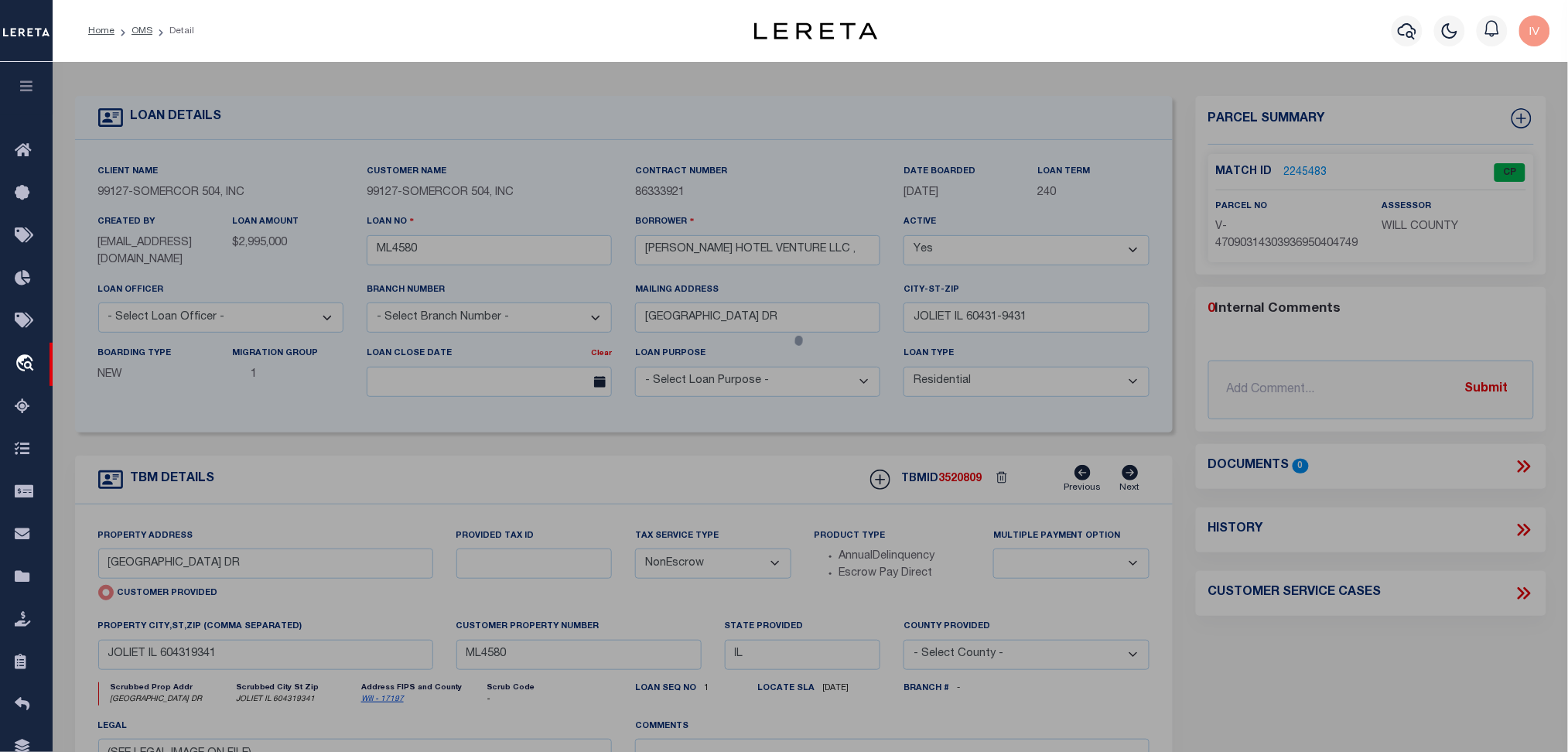
type input "JOLIET IL 604319341"
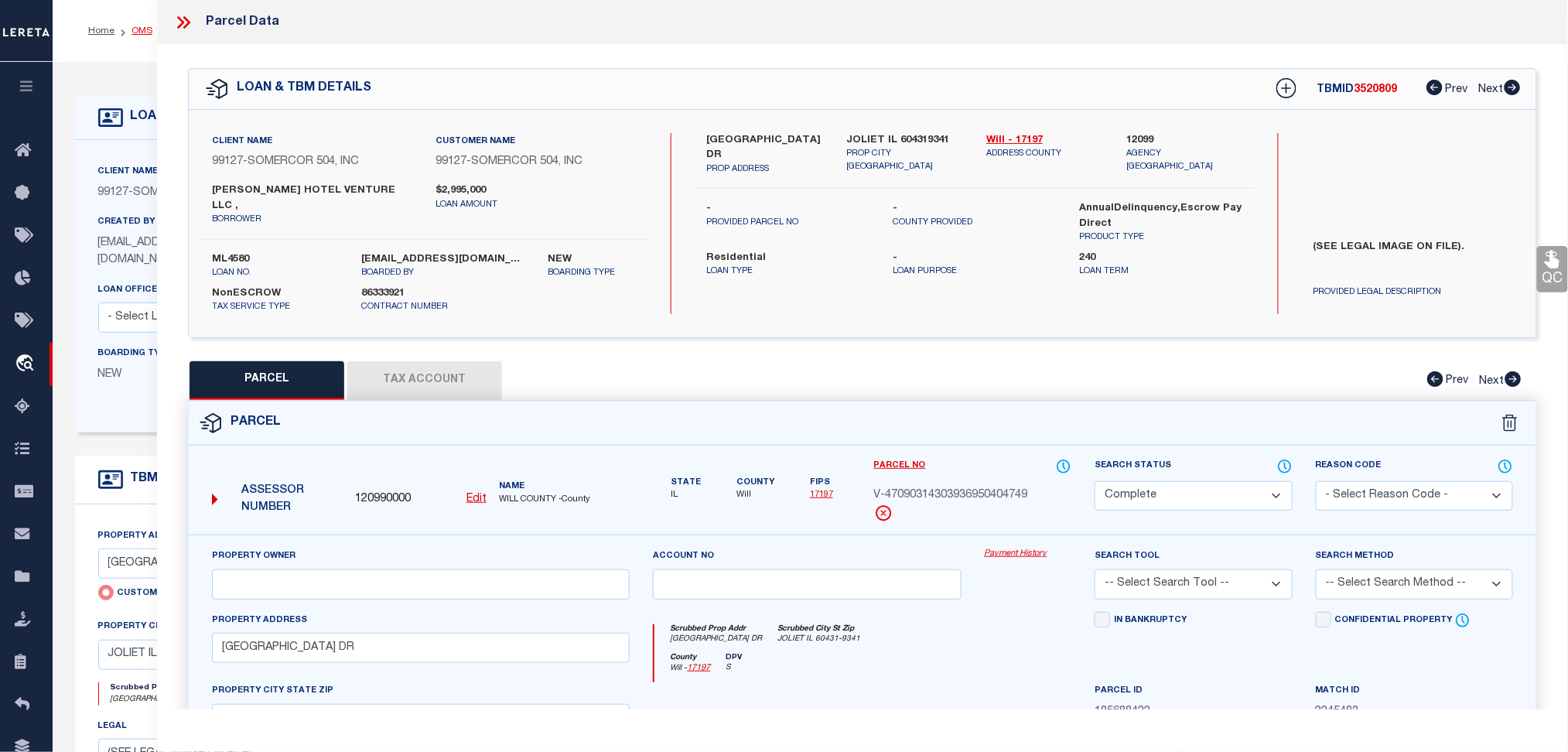
click at [143, 29] on link "OMS" at bounding box center [141, 31] width 21 height 9
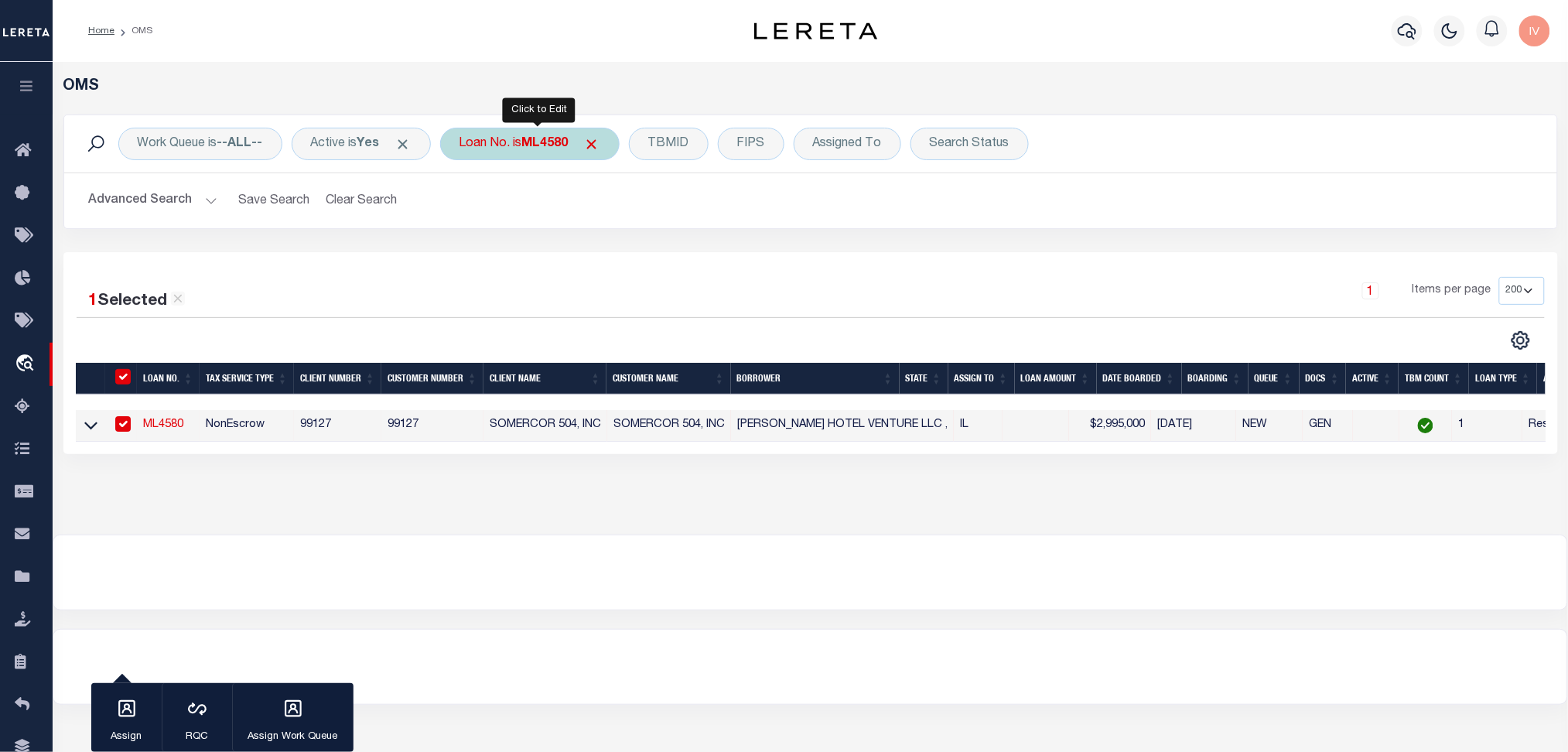
click at [520, 127] on div "Loan No. is ML4580" at bounding box center [530, 144] width 179 height 33
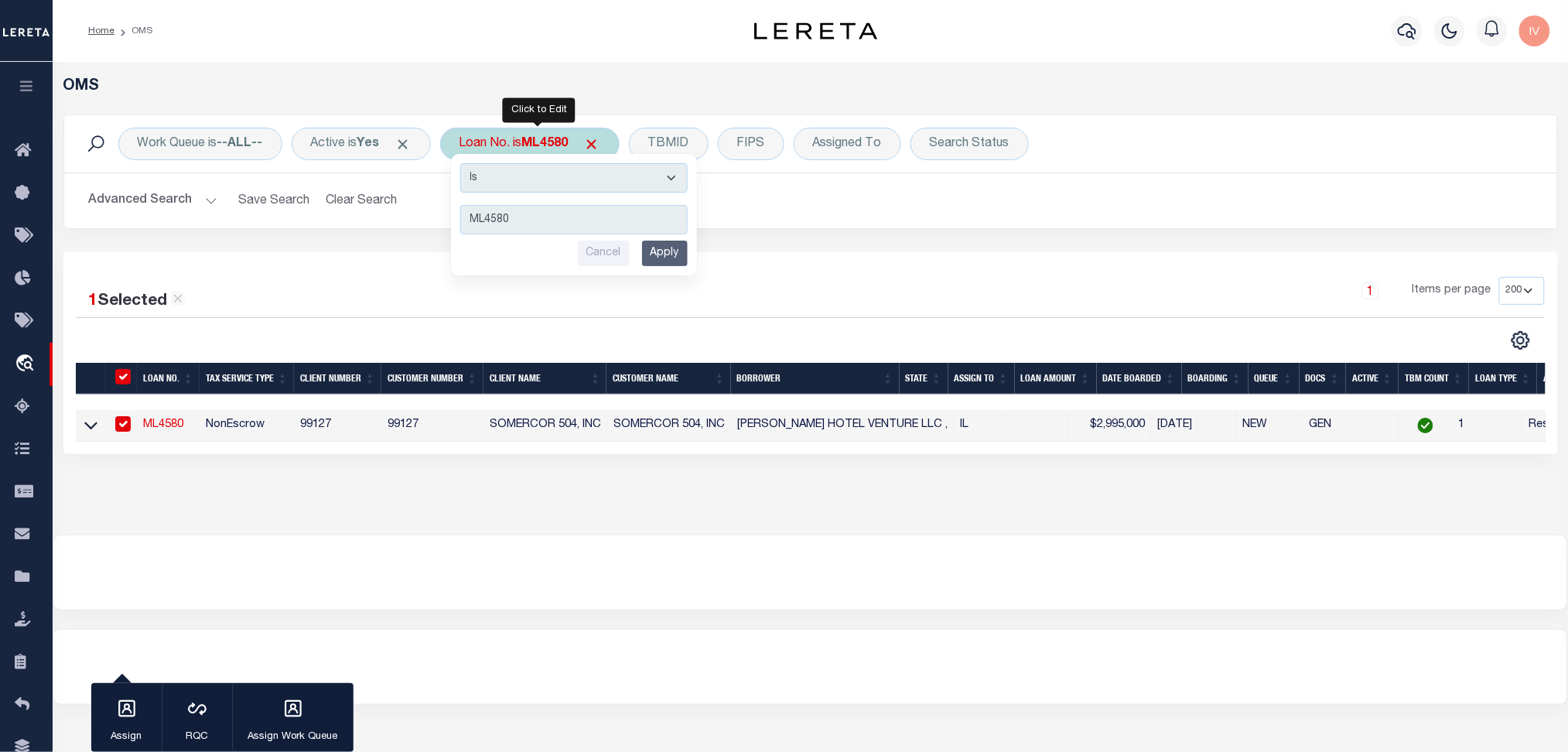
type input "ML3623"
click at [674, 256] on input "Apply" at bounding box center [665, 253] width 46 height 26
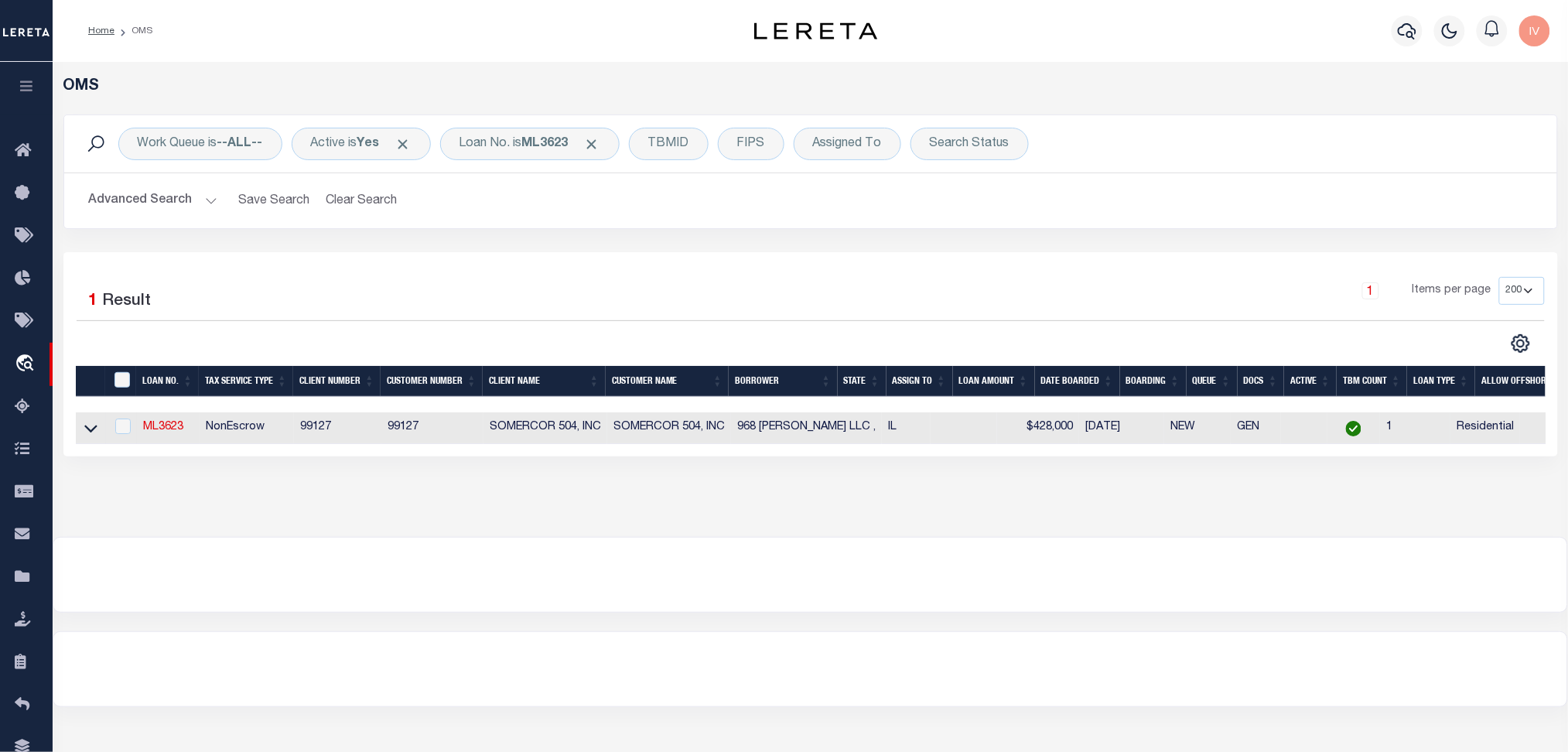
click at [164, 422] on td "ML3623" at bounding box center [168, 428] width 63 height 32
checkbox input "true"
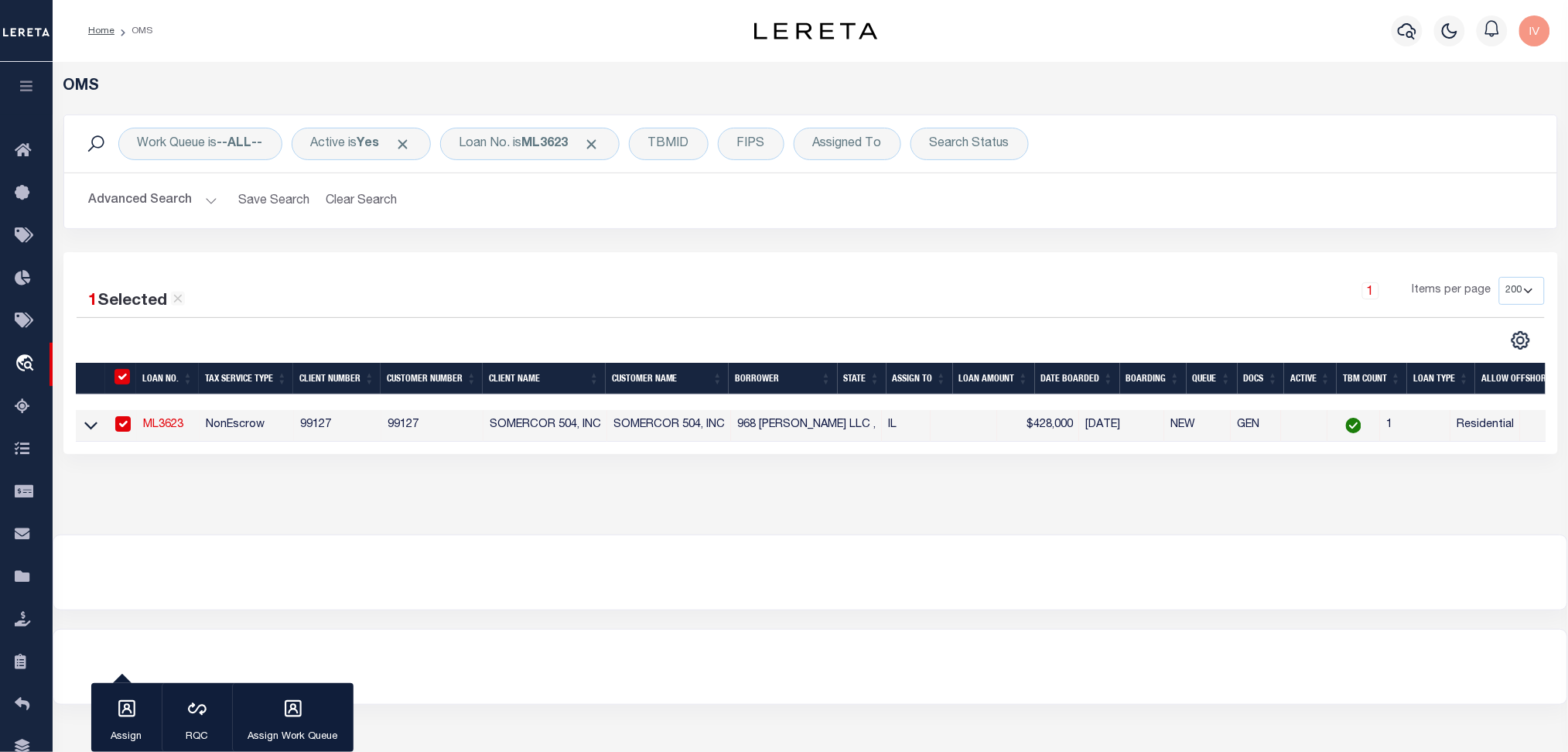
click at [164, 424] on link "ML3623" at bounding box center [163, 425] width 40 height 11
type input "ML3623"
type input "968 [PERSON_NAME] LLC ,"
type input "968 972 [PERSON_NAME] CT"
type input "[GEOGRAPHIC_DATA]"
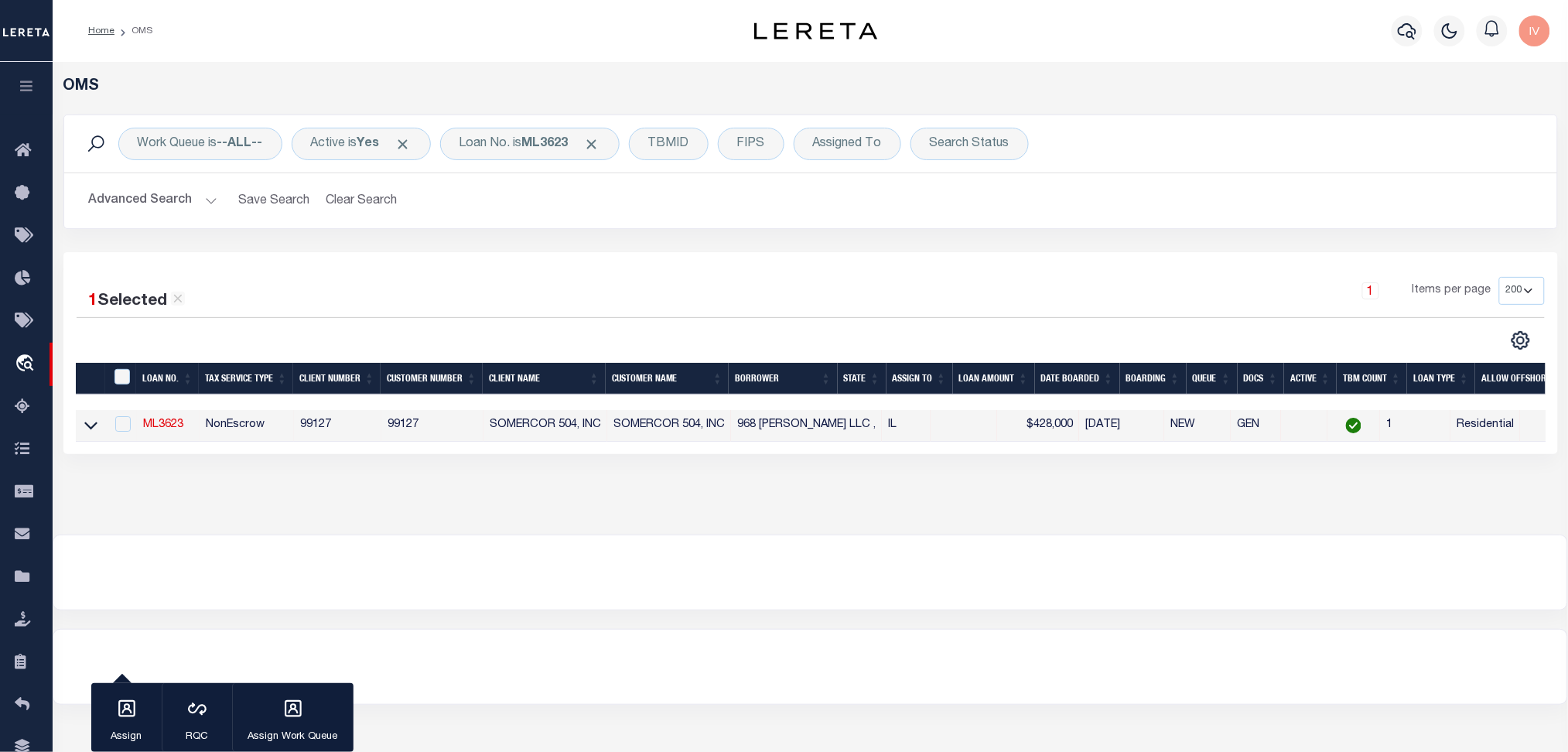
select select
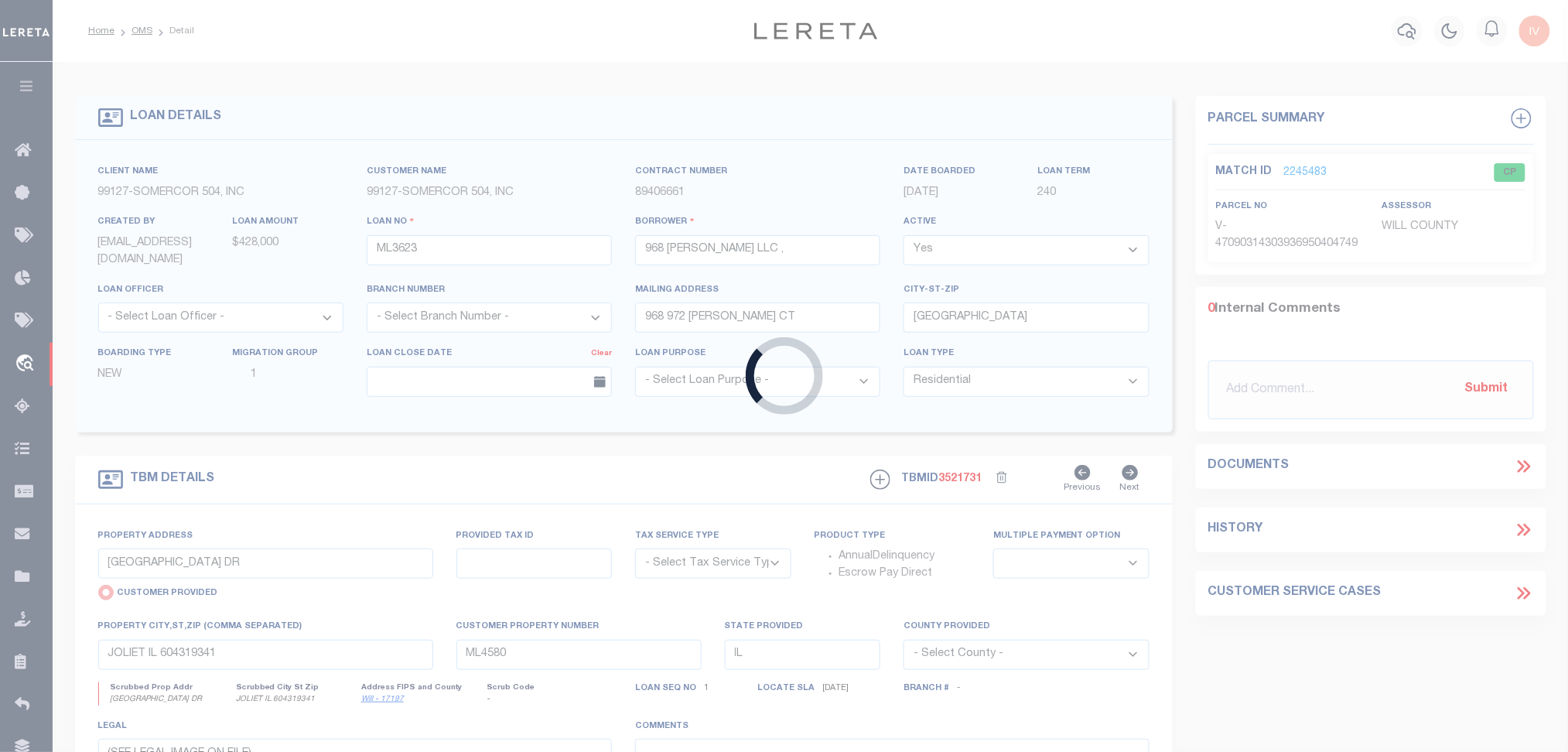
type input "968 & 972 [PERSON_NAME] COURT"
select select "NonEscrow"
select select
type input "[GEOGRAPHIC_DATA]"
type input "ML3623"
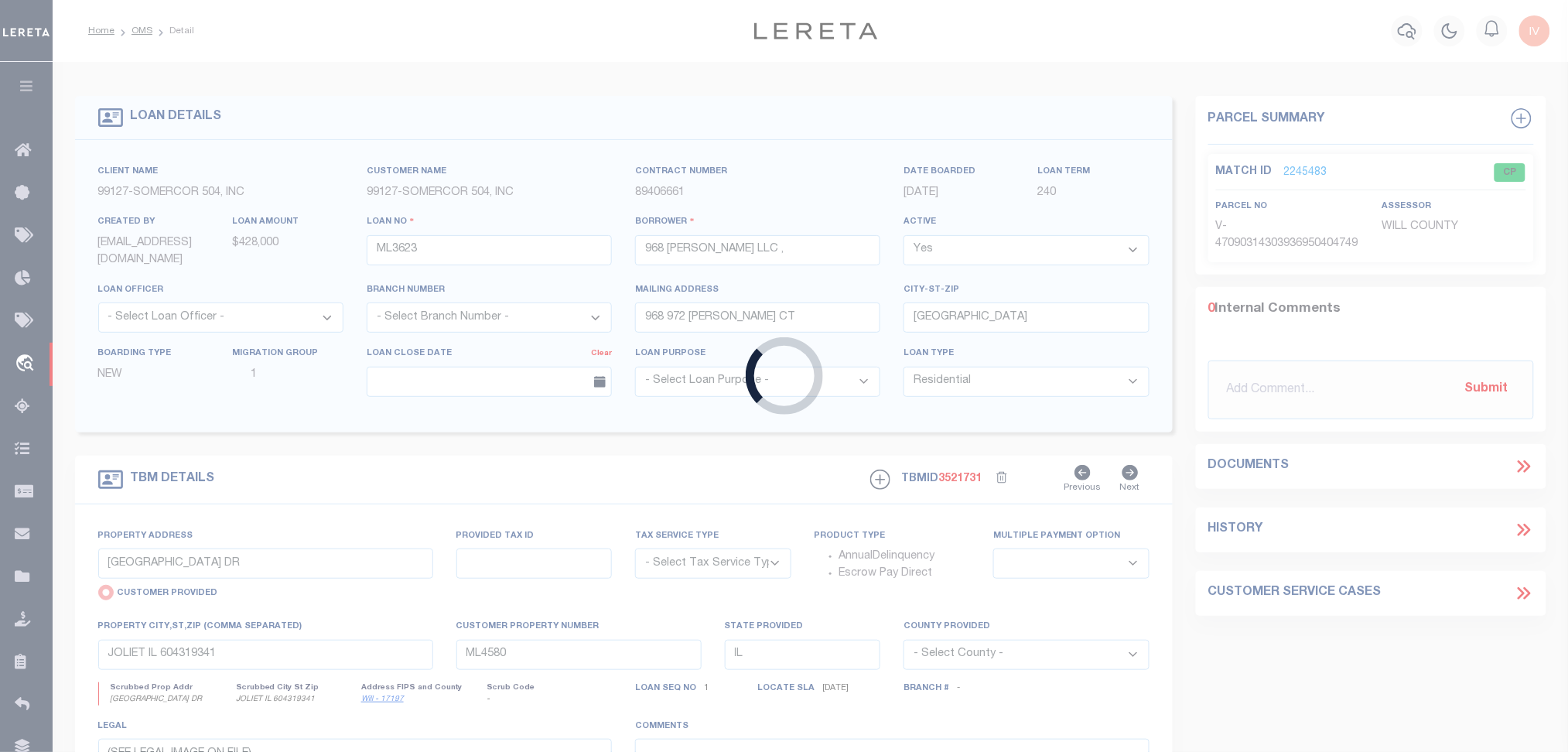
type textarea "SEE LEGAL IMAGE ON FILE."
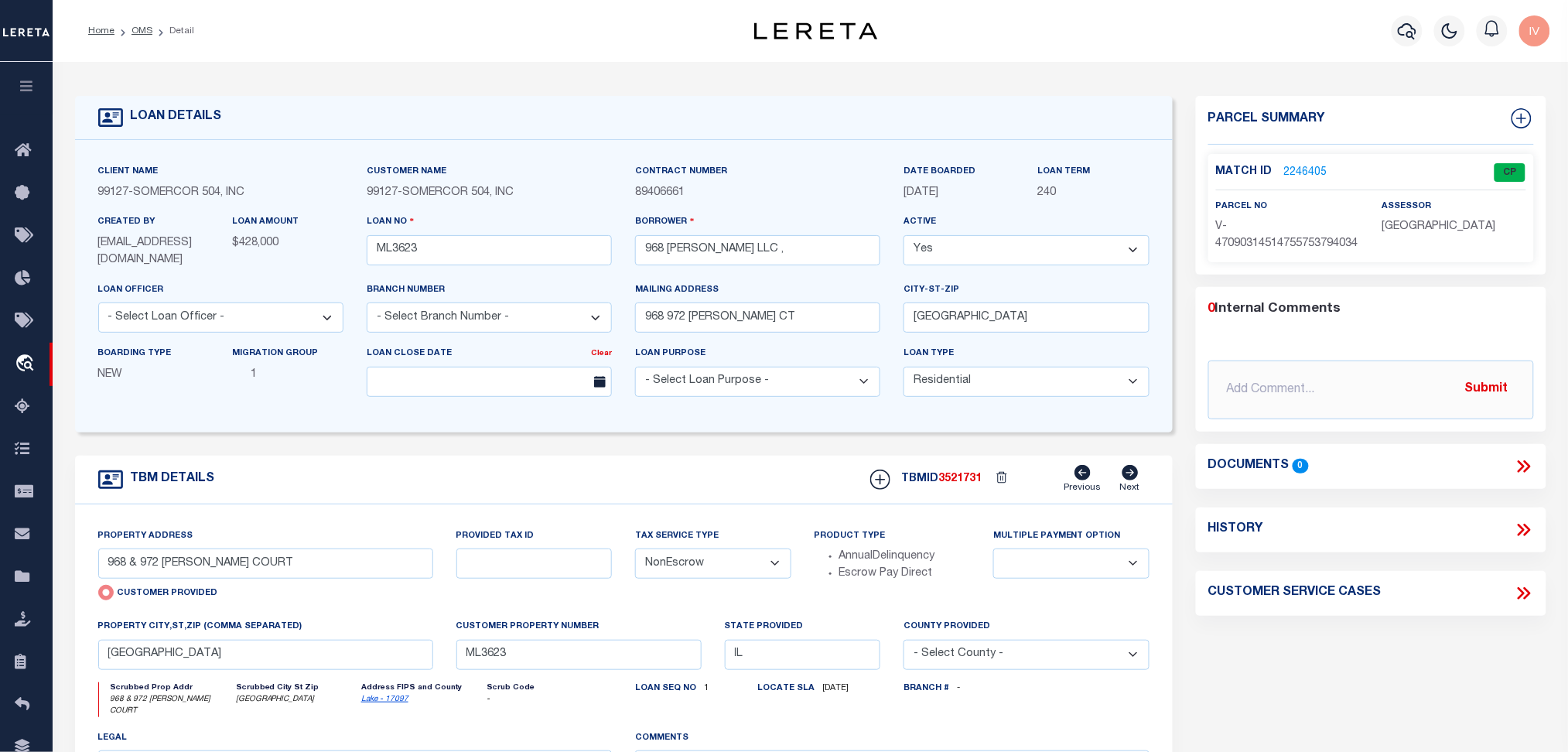
click at [1298, 174] on link "2246405" at bounding box center [1306, 172] width 43 height 16
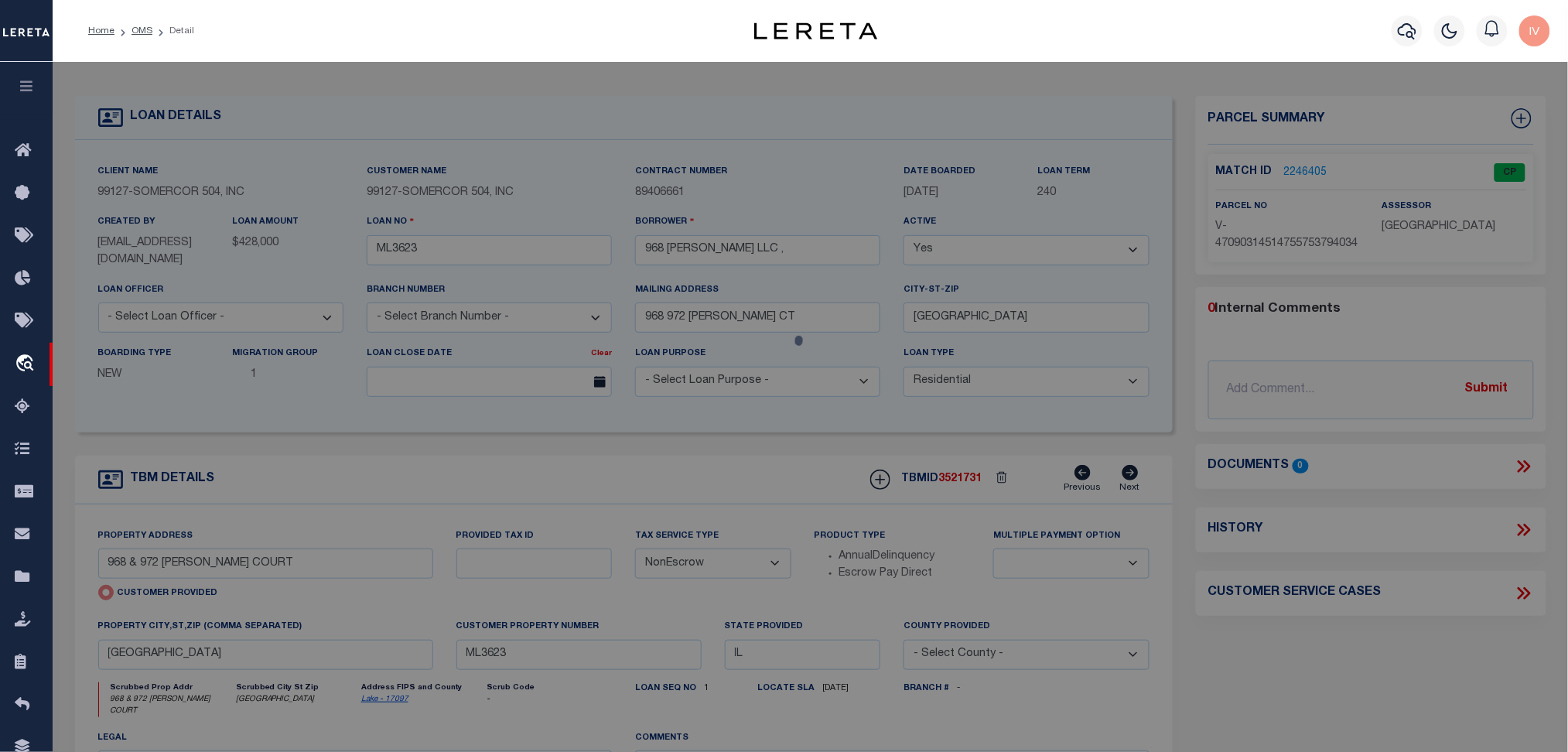
select select "AS"
checkbox input "false"
select select "CP"
select select "AGW"
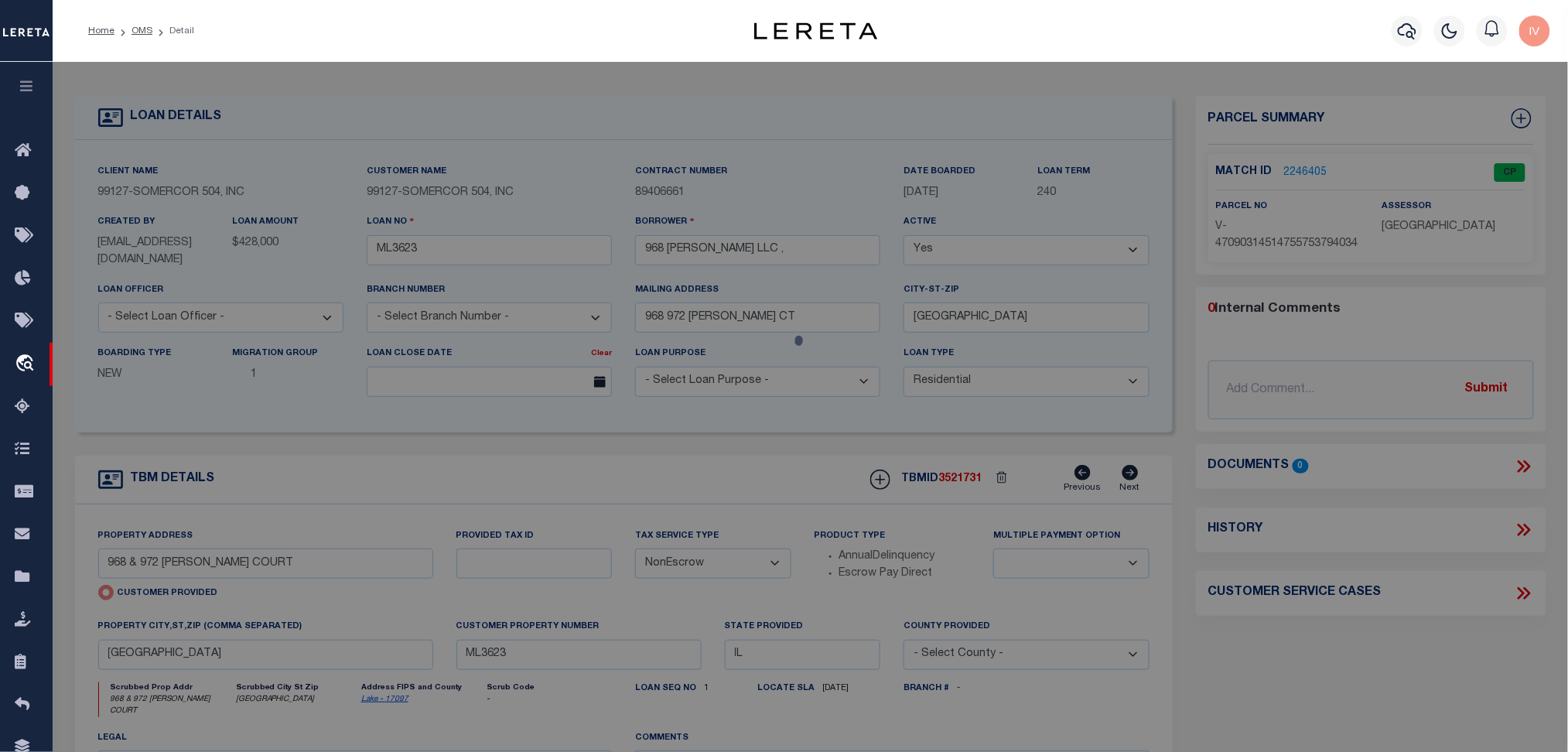
select select
type input "968 & 972 [PERSON_NAME] COURT"
type input "[GEOGRAPHIC_DATA]"
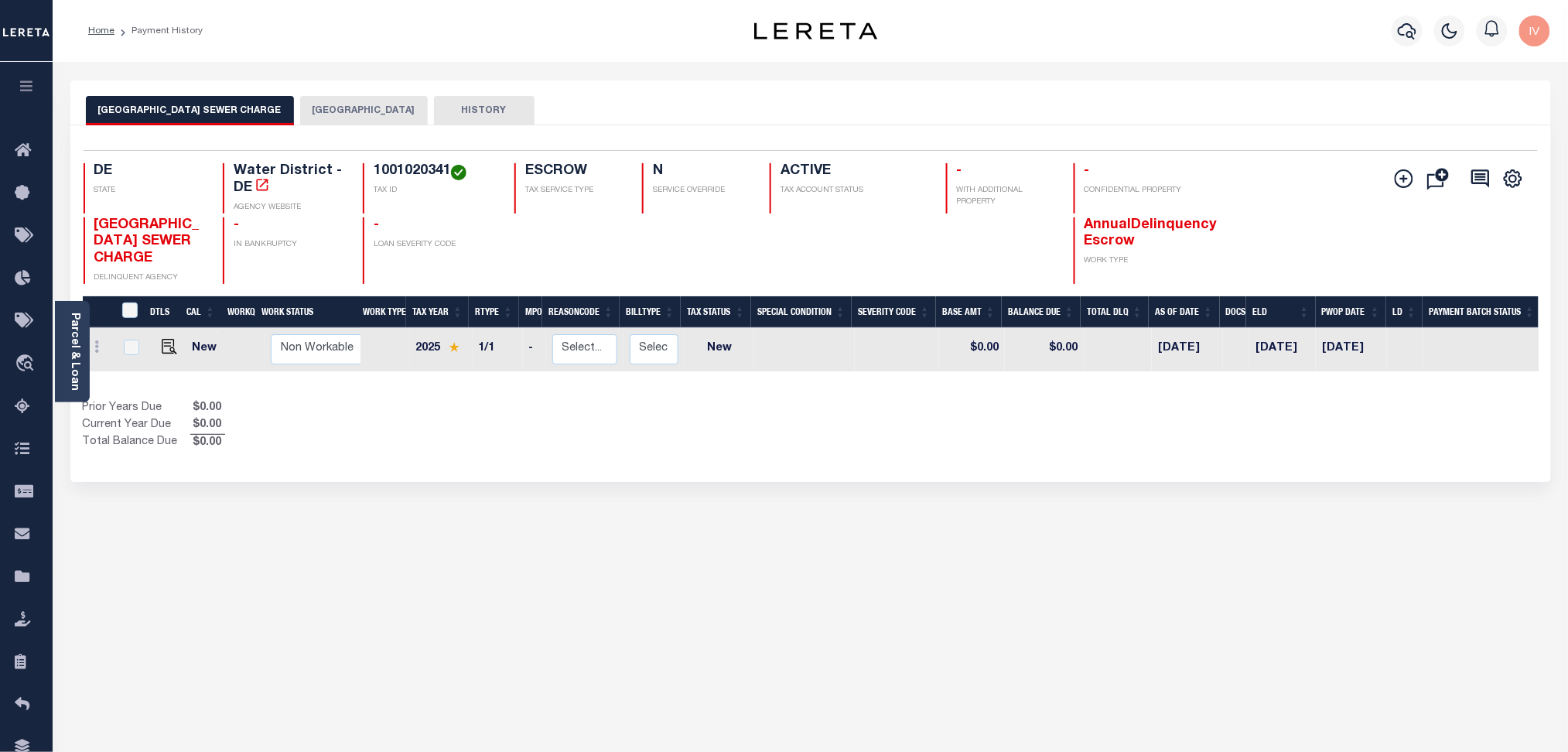
click at [367, 108] on button "[GEOGRAPHIC_DATA]" at bounding box center [364, 111] width 127 height 30
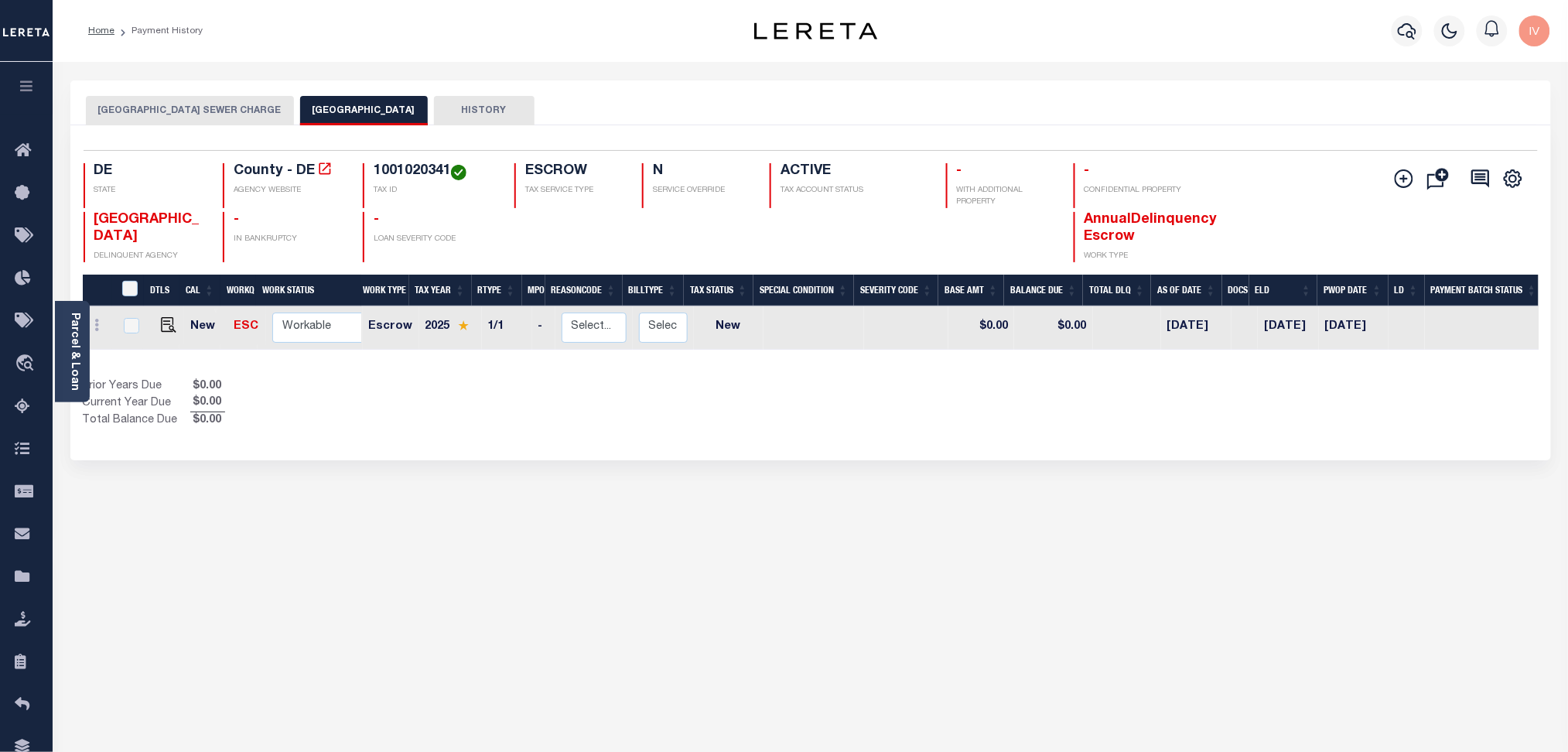
click at [144, 99] on button "[GEOGRAPHIC_DATA] SEWER CHARGE" at bounding box center [190, 111] width 208 height 30
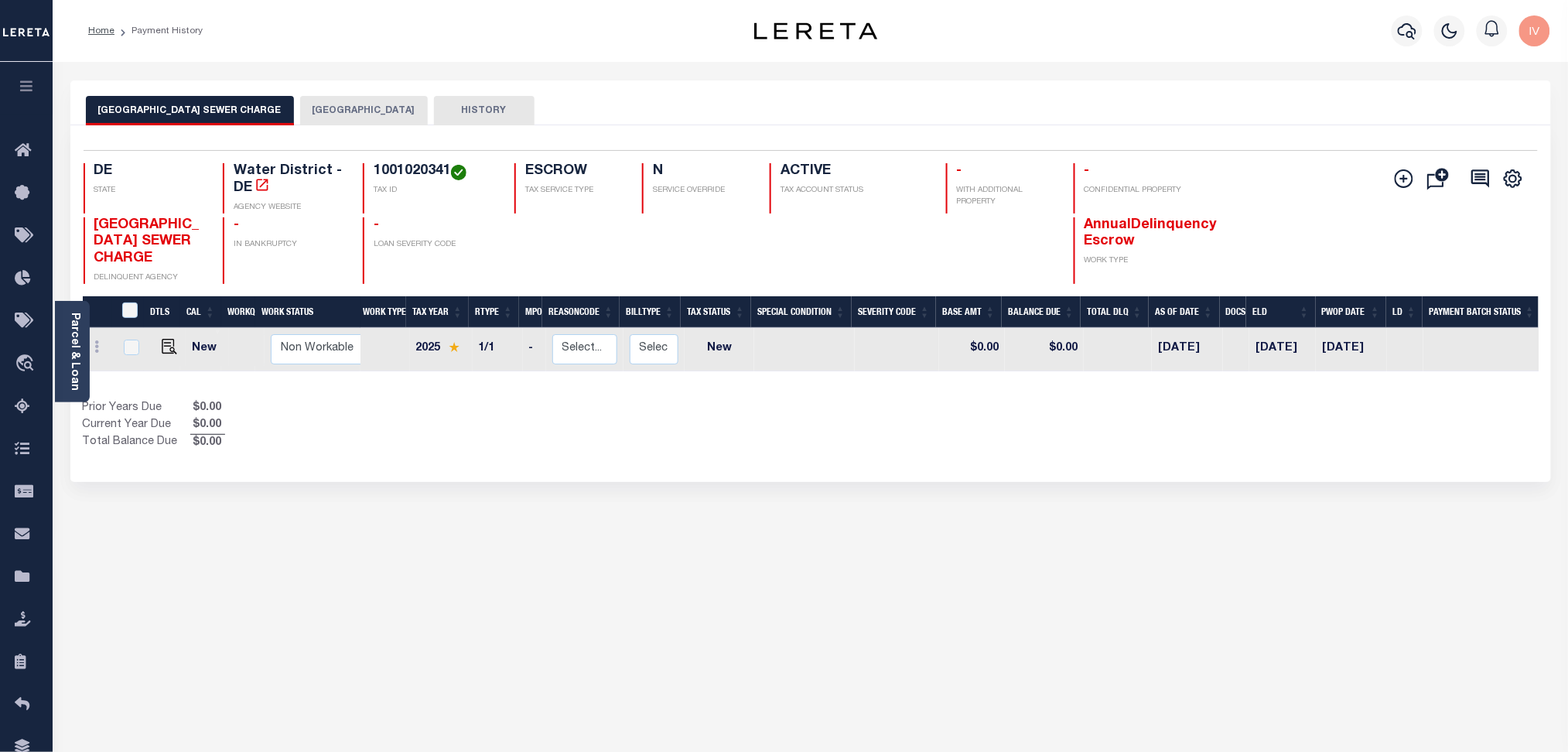
click at [366, 109] on button "[GEOGRAPHIC_DATA]" at bounding box center [364, 111] width 127 height 30
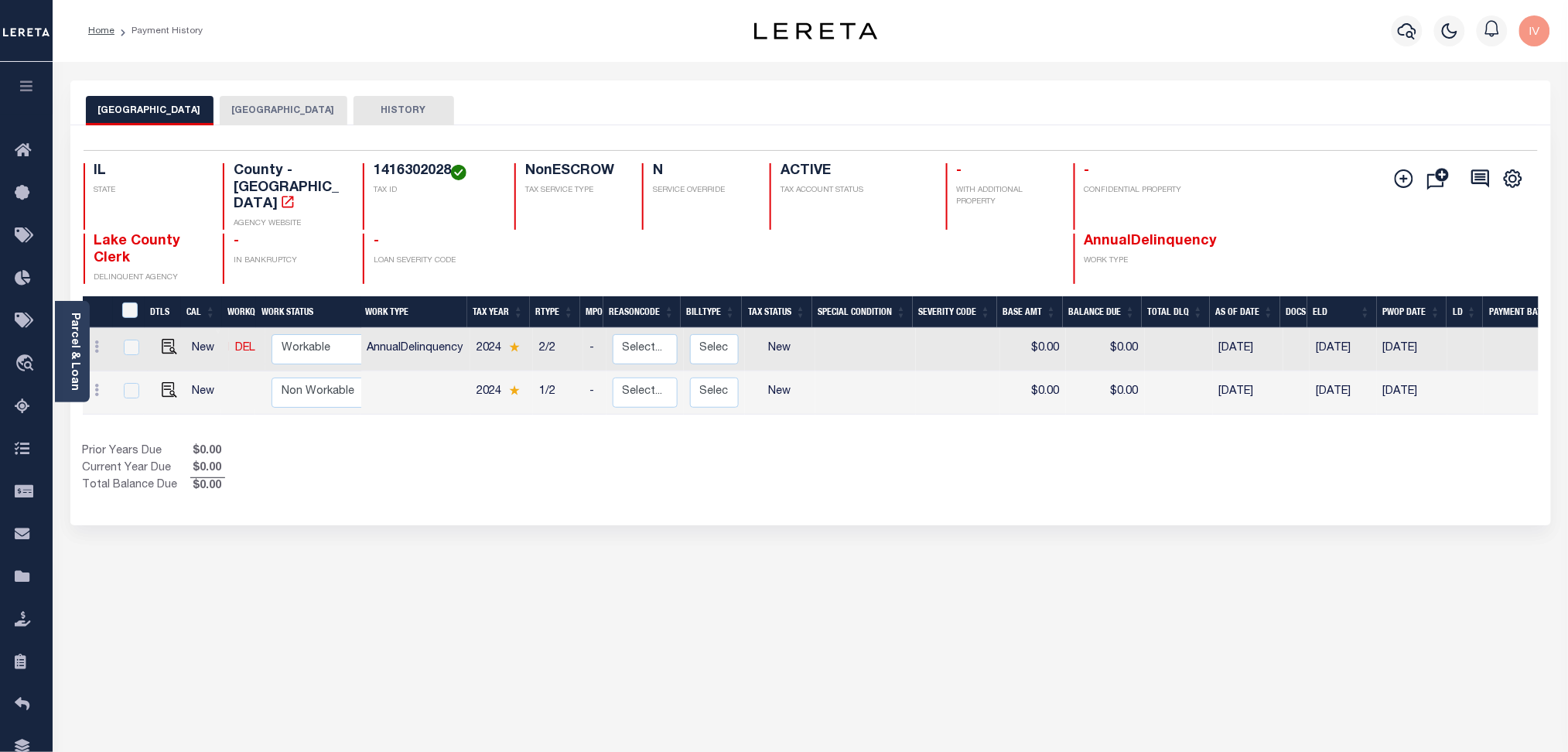
click at [245, 116] on button "[GEOGRAPHIC_DATA]" at bounding box center [283, 111] width 127 height 30
click at [172, 112] on button "[GEOGRAPHIC_DATA]" at bounding box center [150, 111] width 127 height 30
